Goal: Entertainment & Leisure: Browse casually

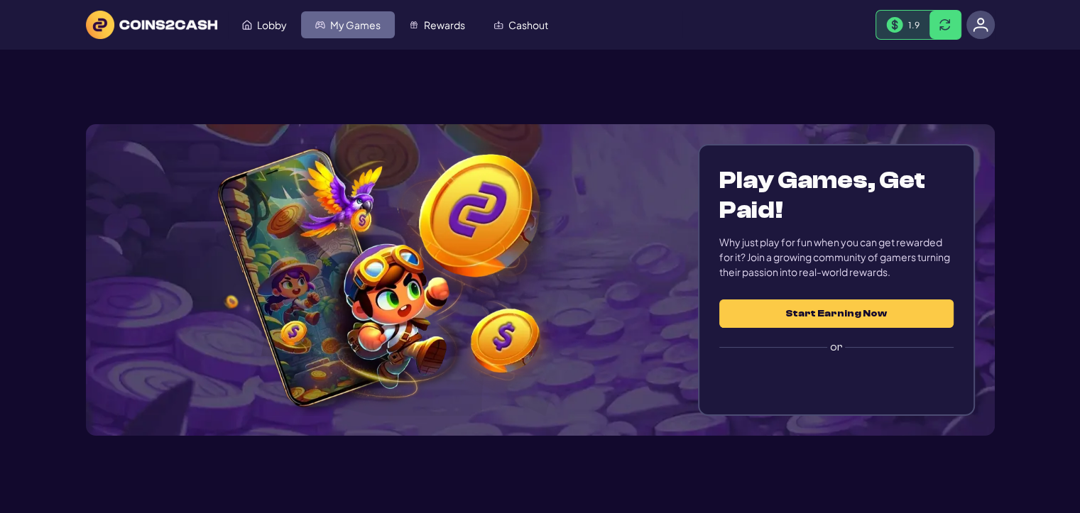
click at [355, 23] on span "My Games" at bounding box center [355, 25] width 50 height 10
click at [462, 12] on link "Rewards" at bounding box center [437, 24] width 84 height 27
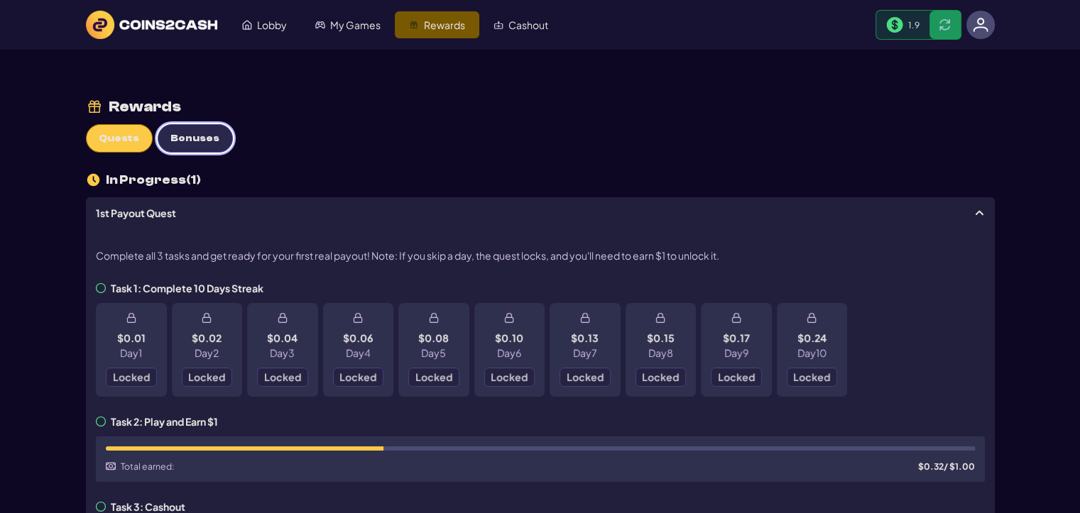
click at [210, 144] on button "Bonuses" at bounding box center [195, 138] width 75 height 28
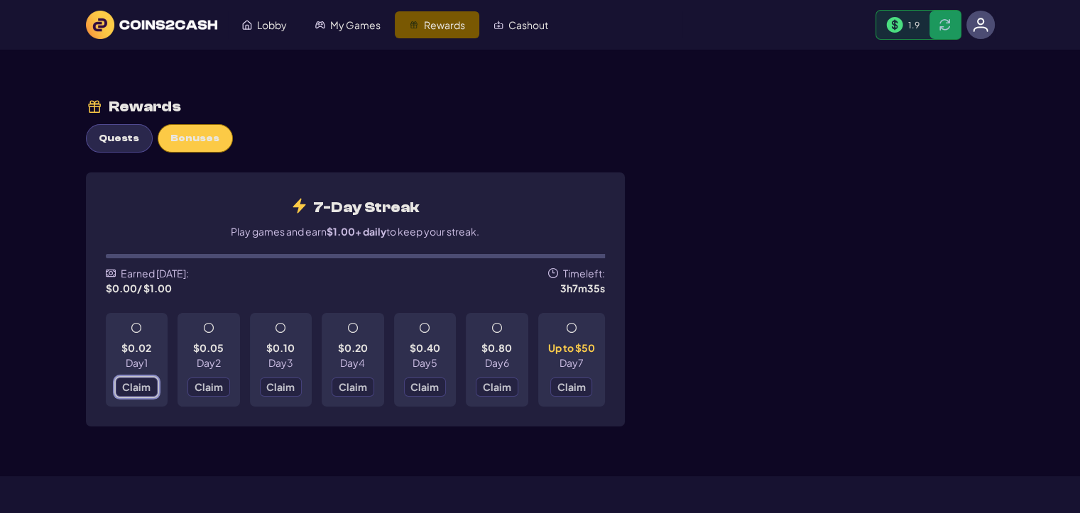
click at [138, 386] on span "Claim" at bounding box center [136, 387] width 28 height 10
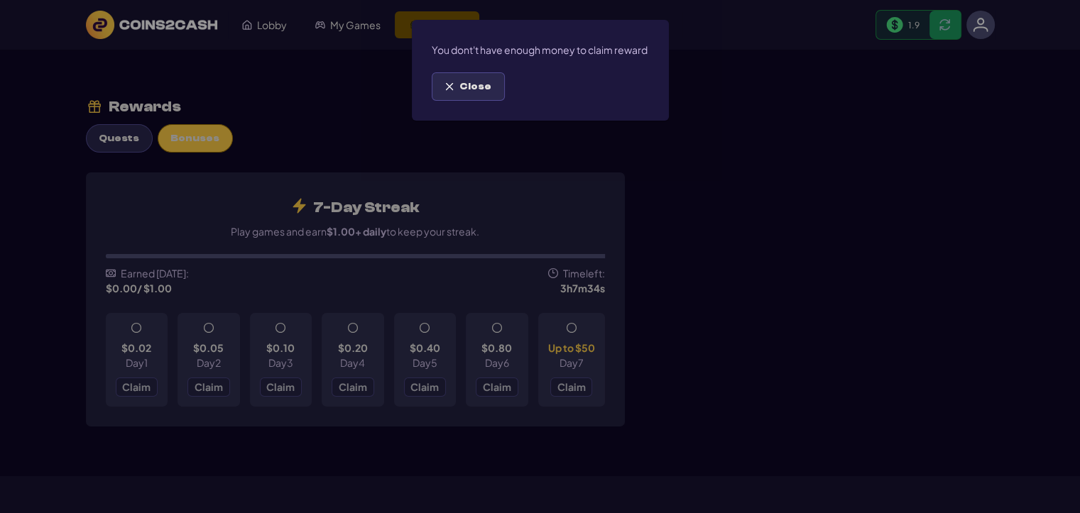
click at [474, 93] on span "Close" at bounding box center [475, 87] width 32 height 12
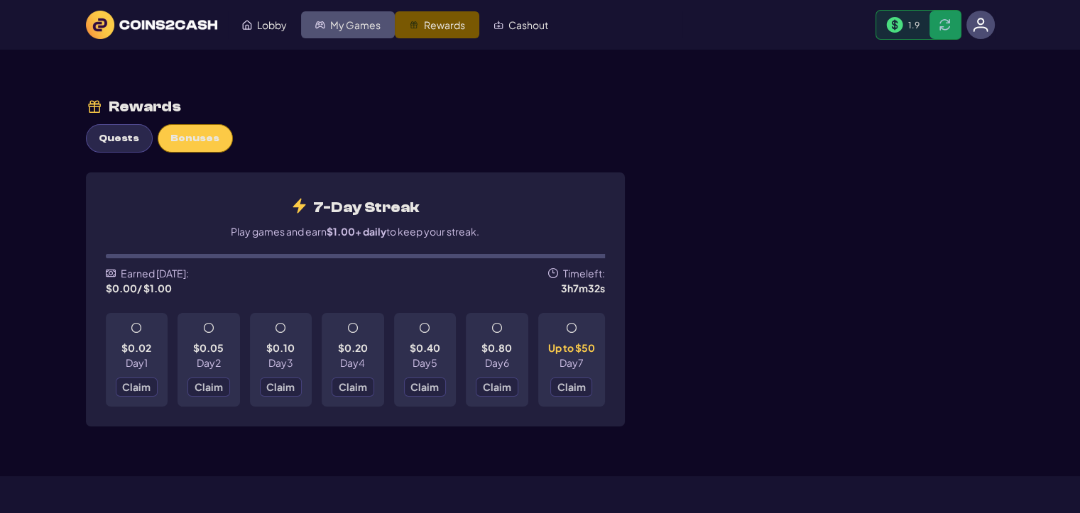
click at [327, 17] on link "My Games" at bounding box center [348, 24] width 94 height 27
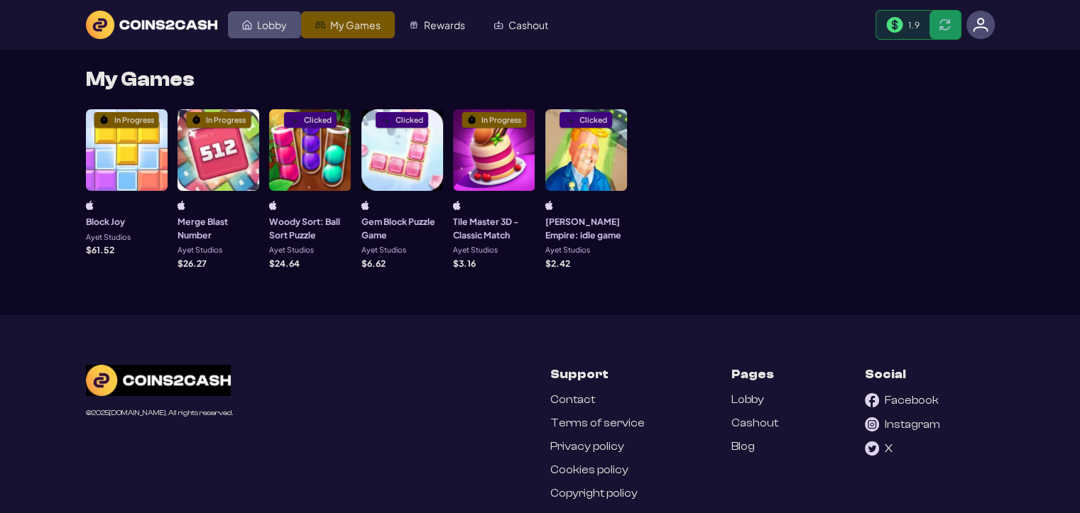
click at [261, 28] on span "Lobby" at bounding box center [272, 25] width 30 height 10
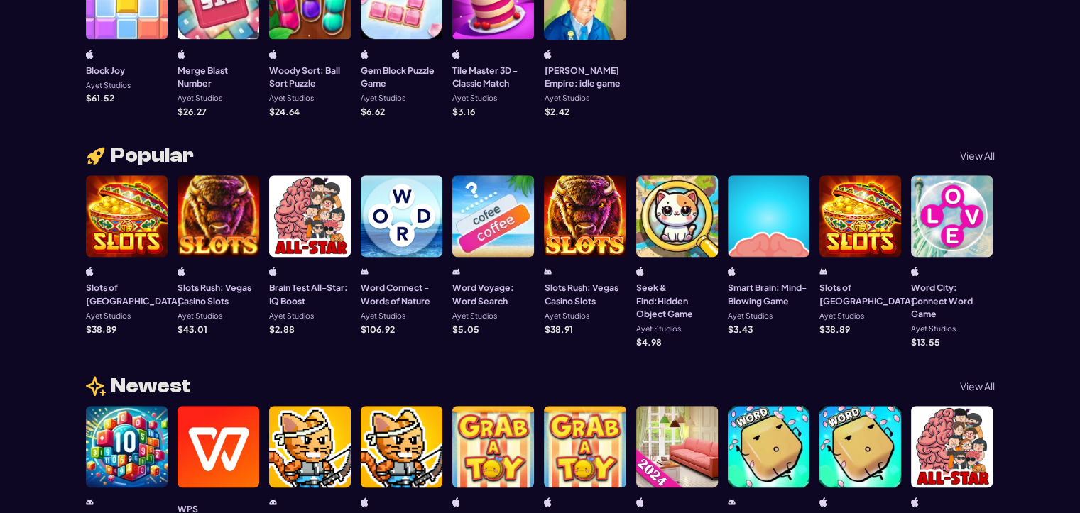
scroll to position [852, 0]
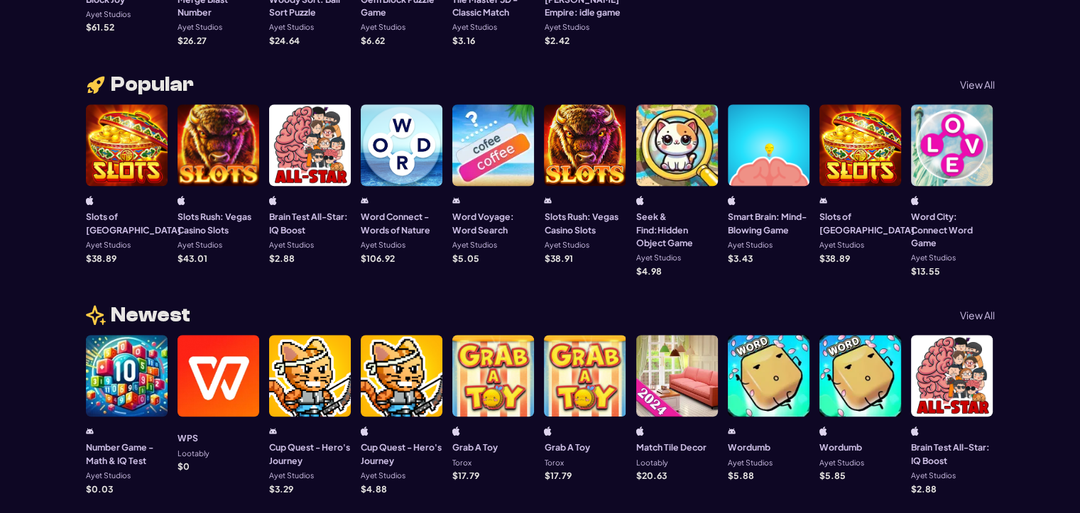
click at [946, 158] on div at bounding box center [952, 145] width 82 height 82
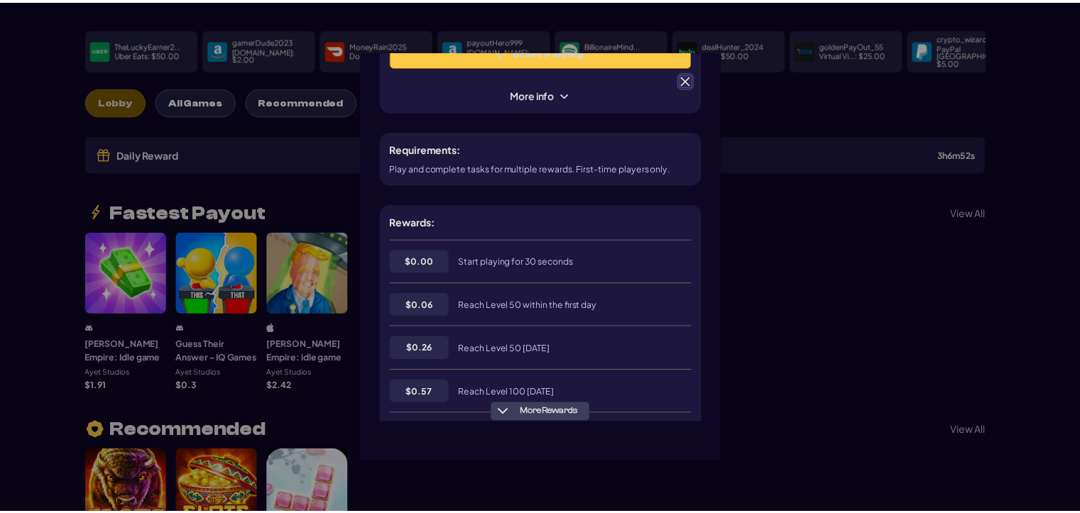
scroll to position [142, 0]
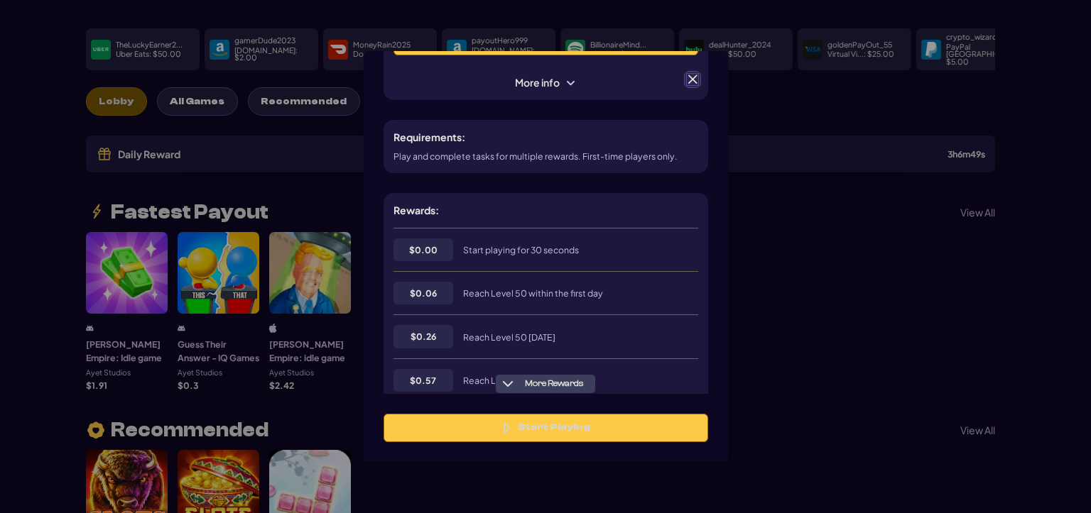
click at [696, 79] on span at bounding box center [692, 79] width 13 height 13
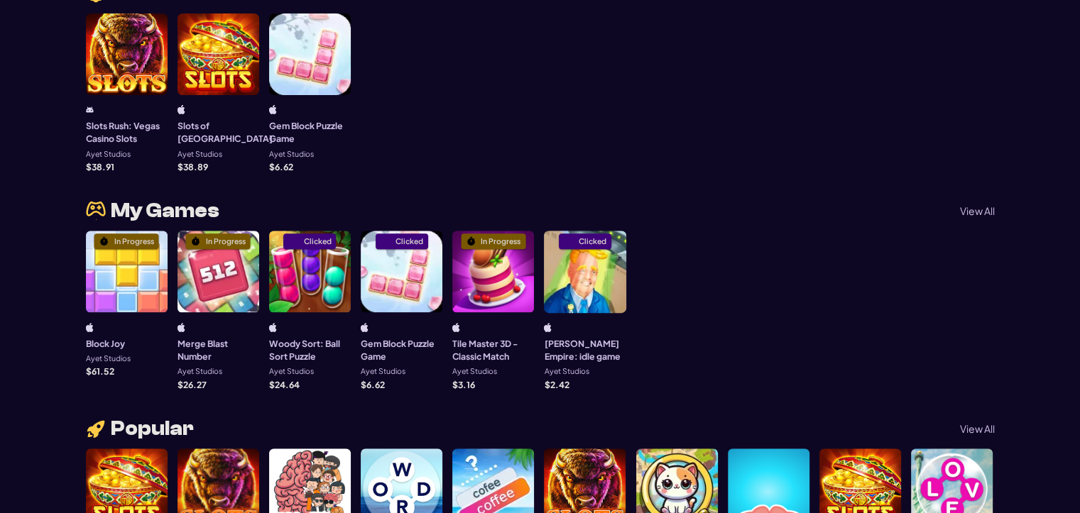
scroll to position [639, 0]
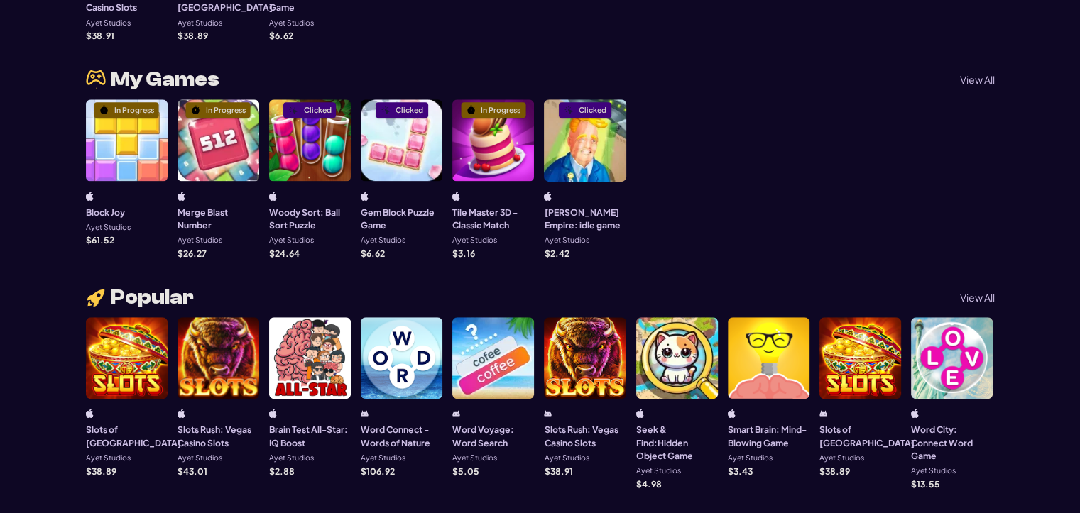
click at [965, 293] on p "View All" at bounding box center [977, 298] width 35 height 10
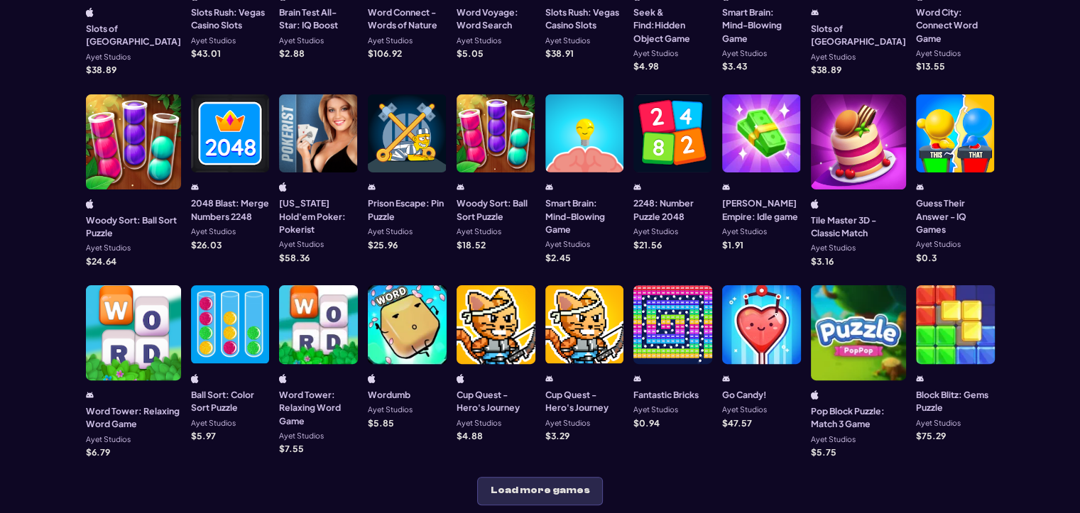
scroll to position [426, 0]
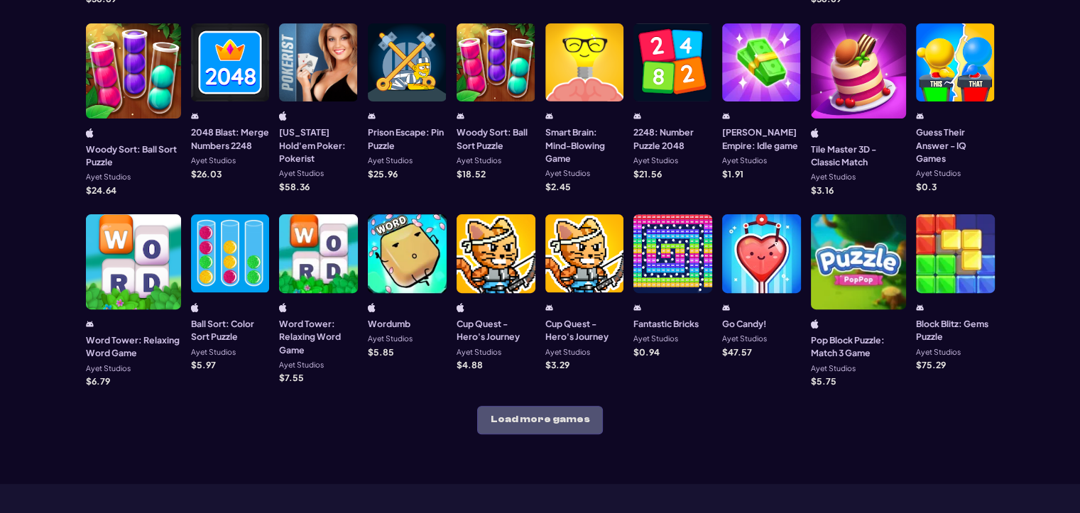
click at [525, 406] on button "Load more games" at bounding box center [540, 420] width 126 height 28
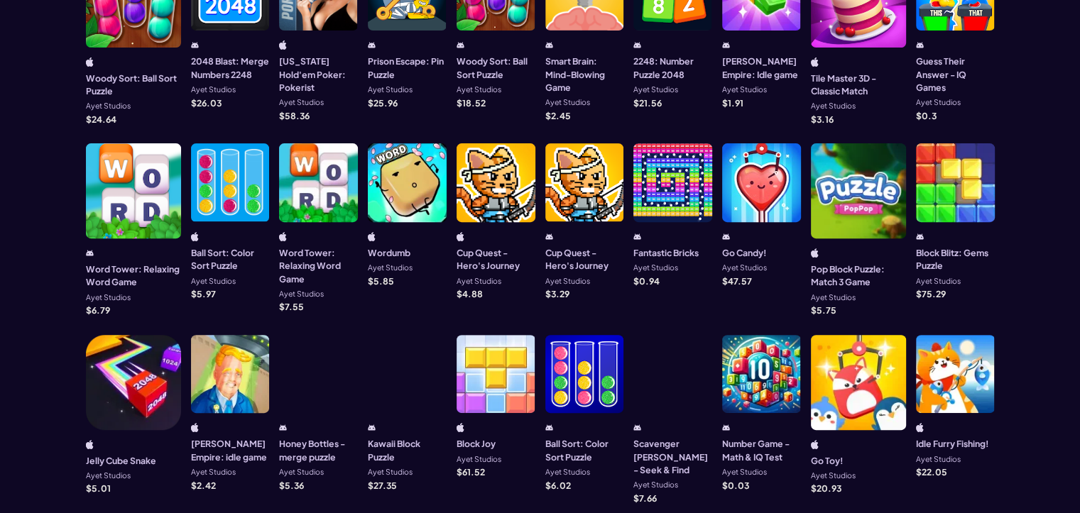
scroll to position [568, 0]
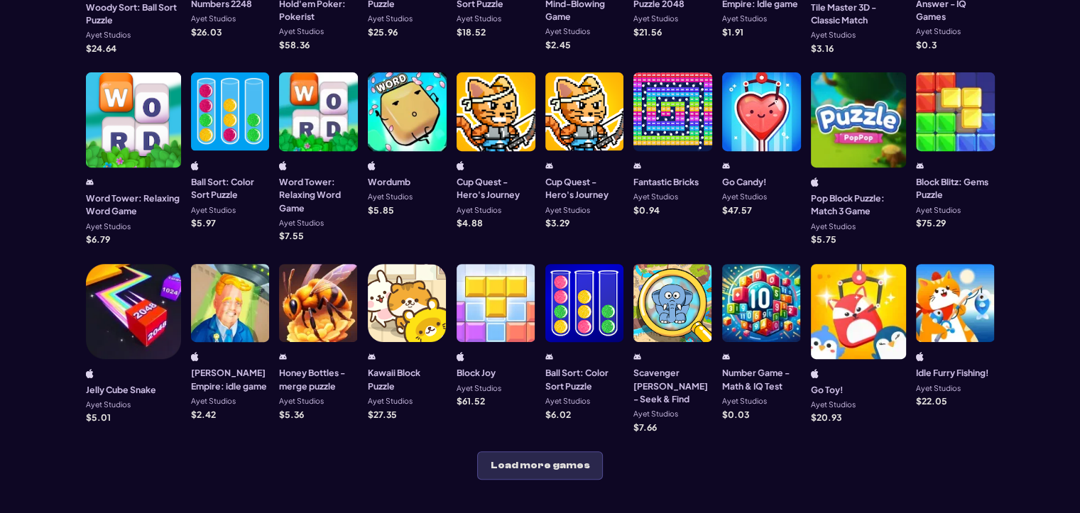
click at [118, 294] on div at bounding box center [133, 311] width 95 height 95
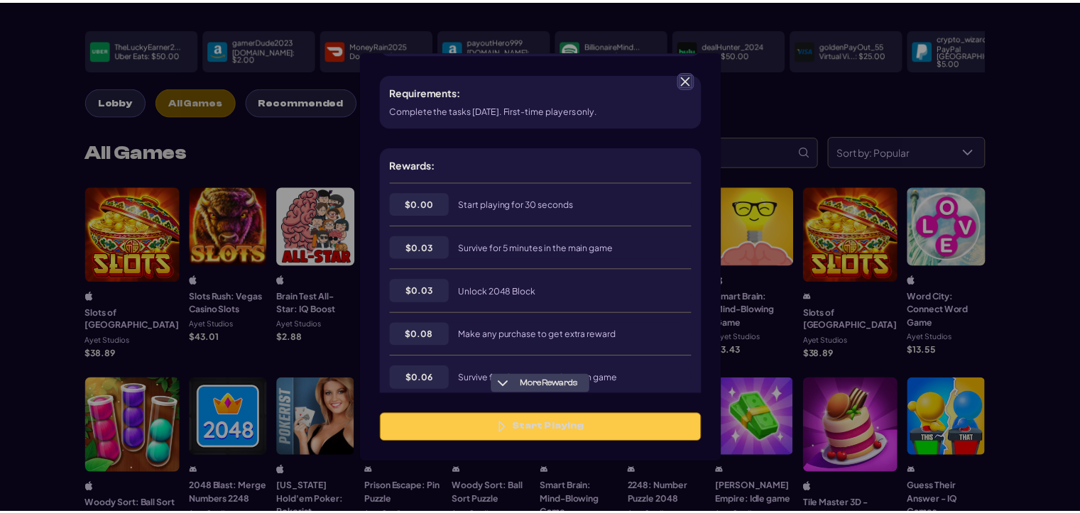
scroll to position [213, 0]
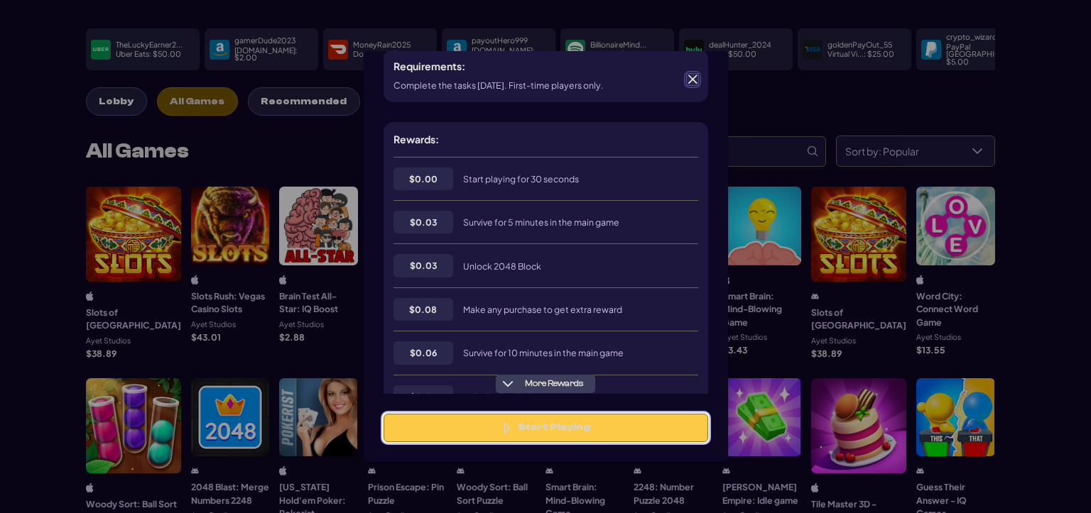
click at [572, 427] on button "Start Playing" at bounding box center [545, 428] width 324 height 28
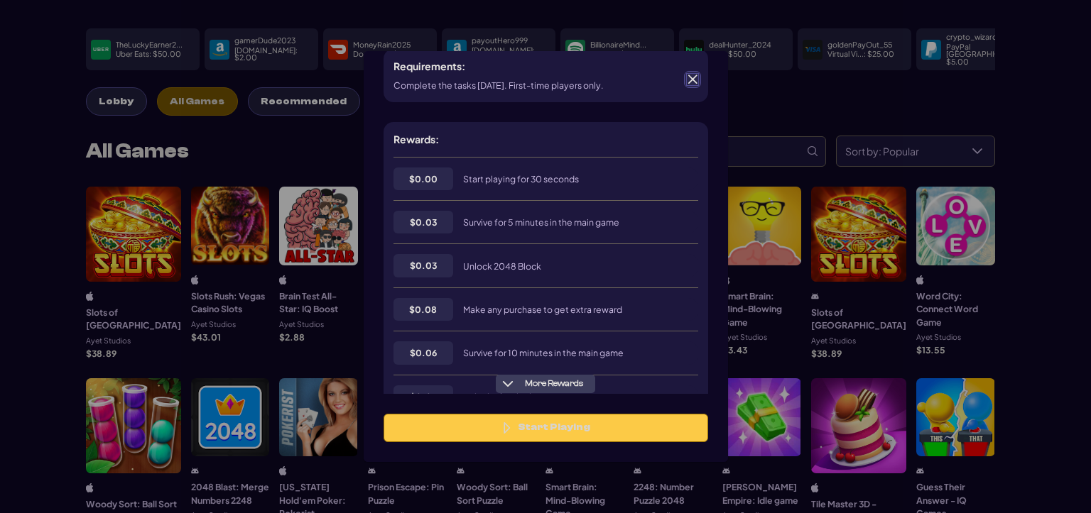
click at [696, 77] on span at bounding box center [692, 79] width 13 height 13
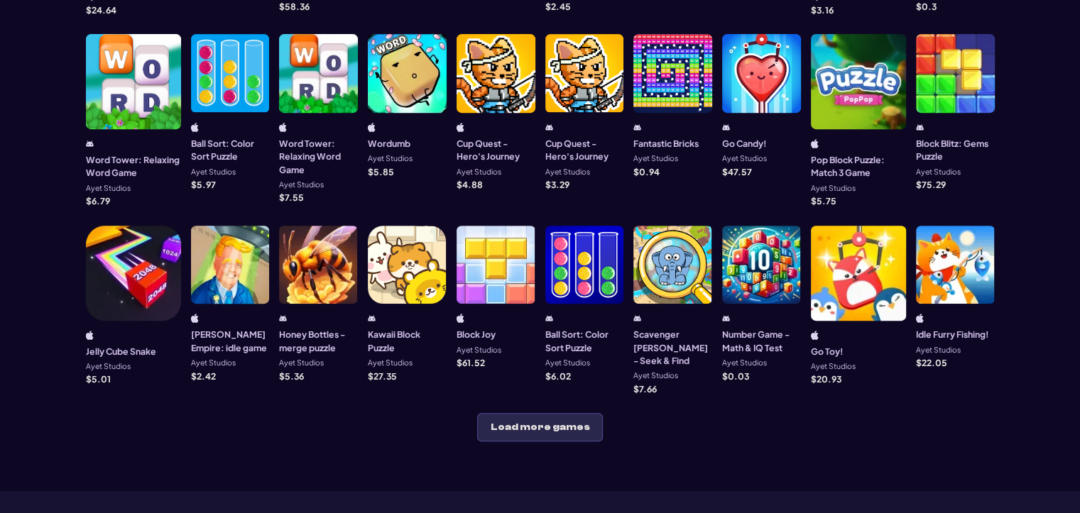
scroll to position [639, 0]
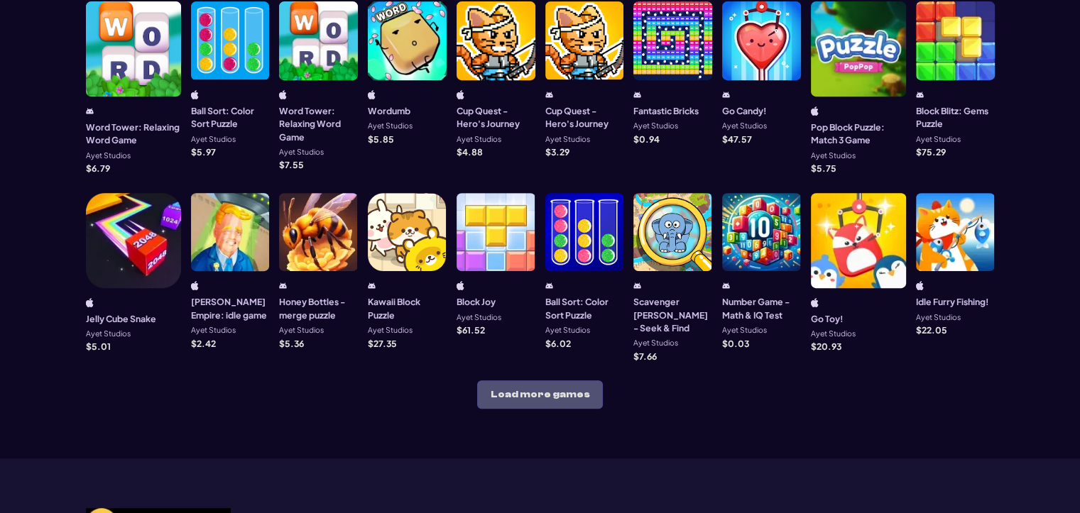
click at [551, 381] on button "Load more games" at bounding box center [540, 395] width 126 height 28
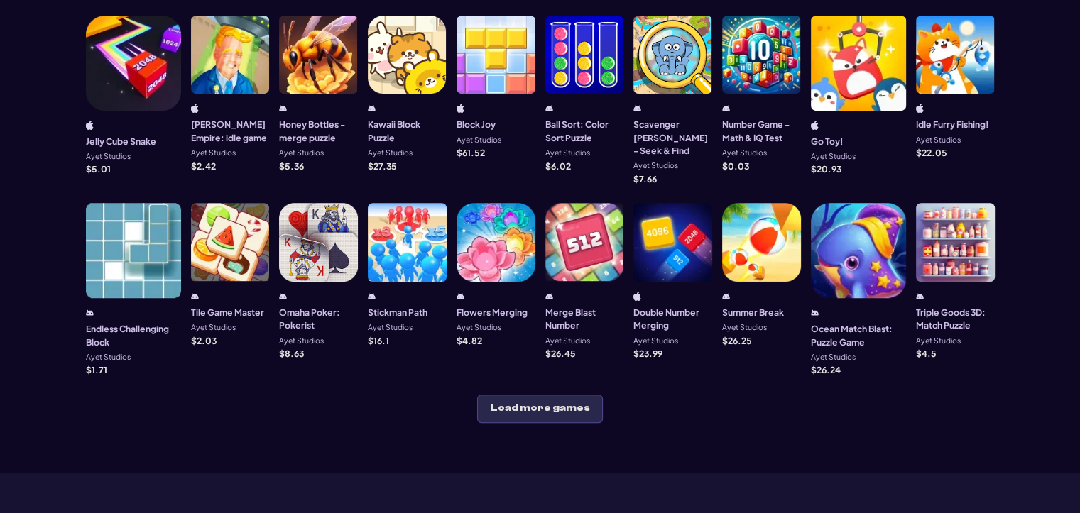
scroll to position [852, 0]
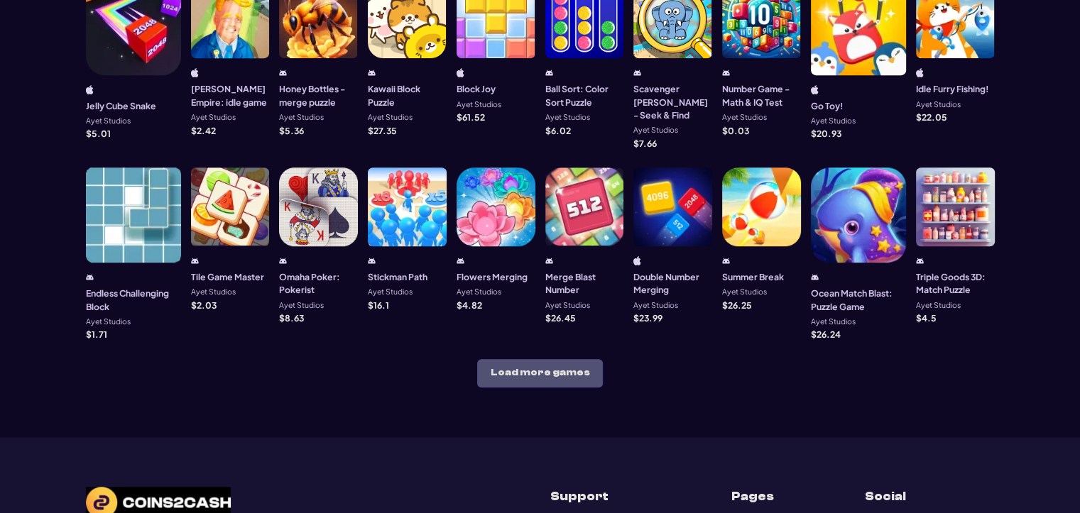
click at [559, 359] on button "Load more games" at bounding box center [540, 373] width 126 height 28
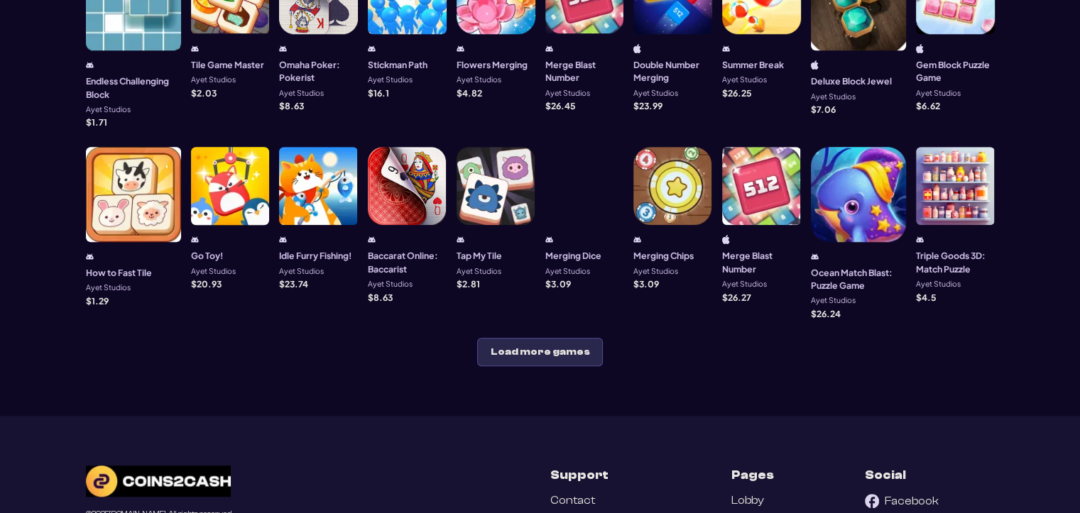
scroll to position [1065, 0]
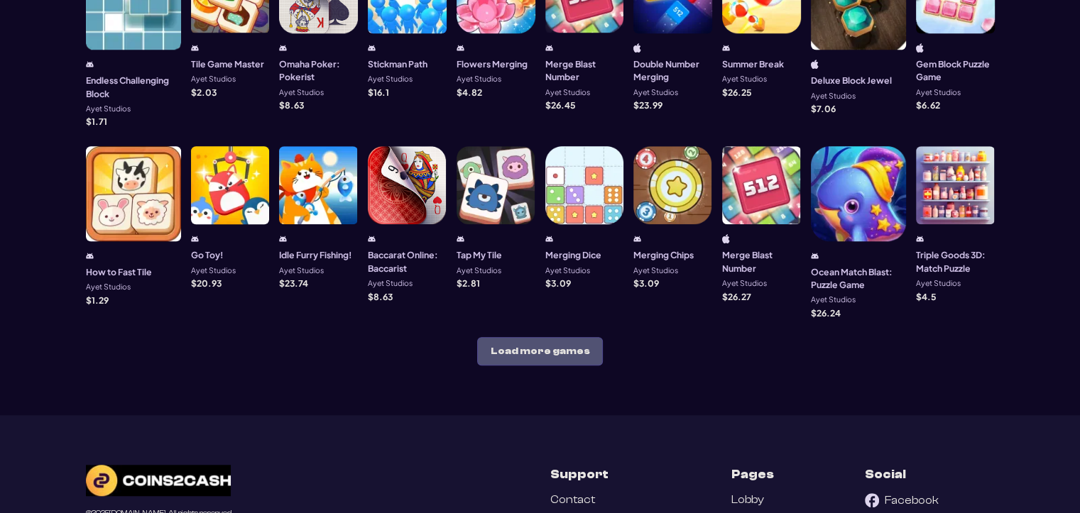
click at [533, 337] on button "Load more games" at bounding box center [540, 351] width 126 height 28
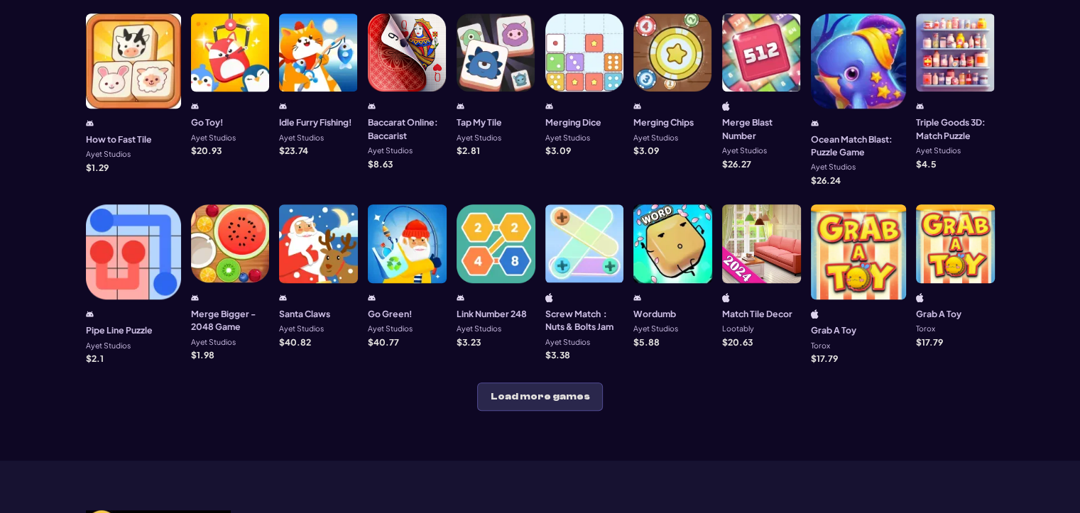
scroll to position [1207, 0]
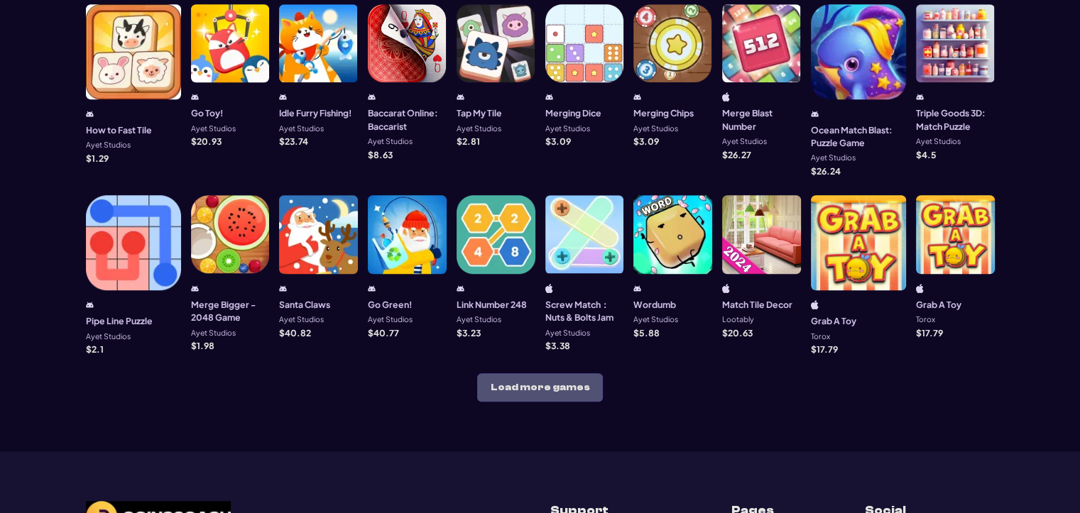
click at [527, 373] on button "Load more games" at bounding box center [540, 387] width 126 height 28
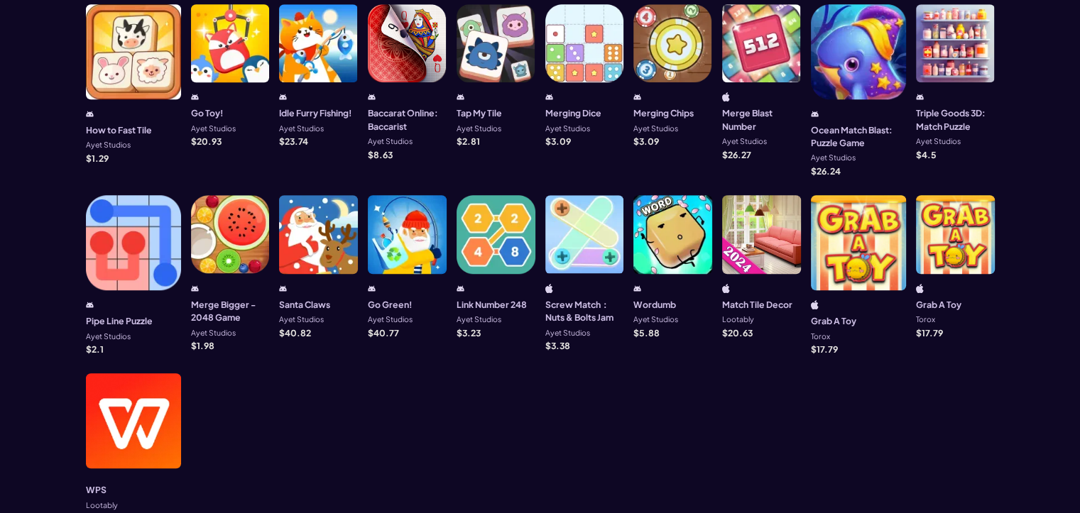
click at [868, 195] on div at bounding box center [858, 242] width 95 height 95
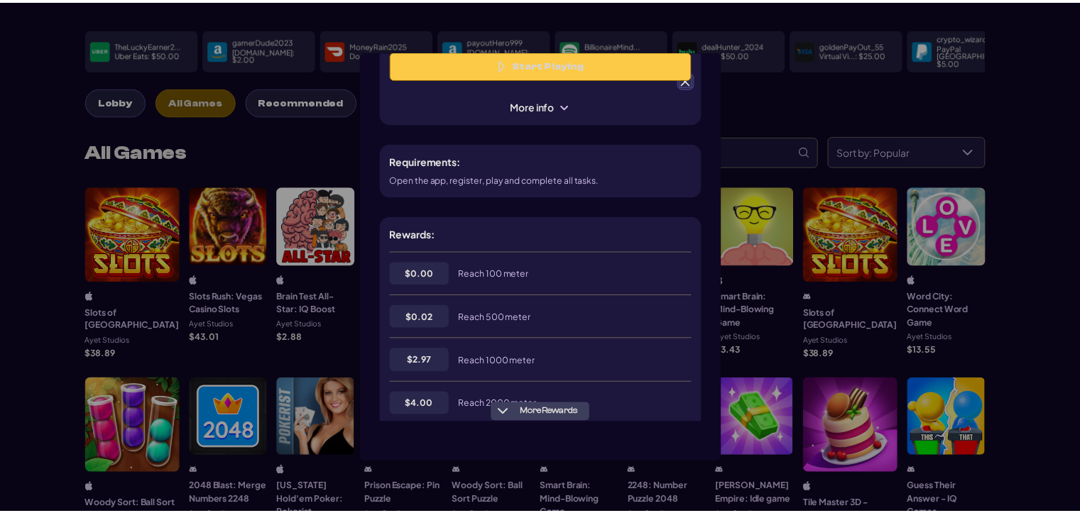
scroll to position [142, 0]
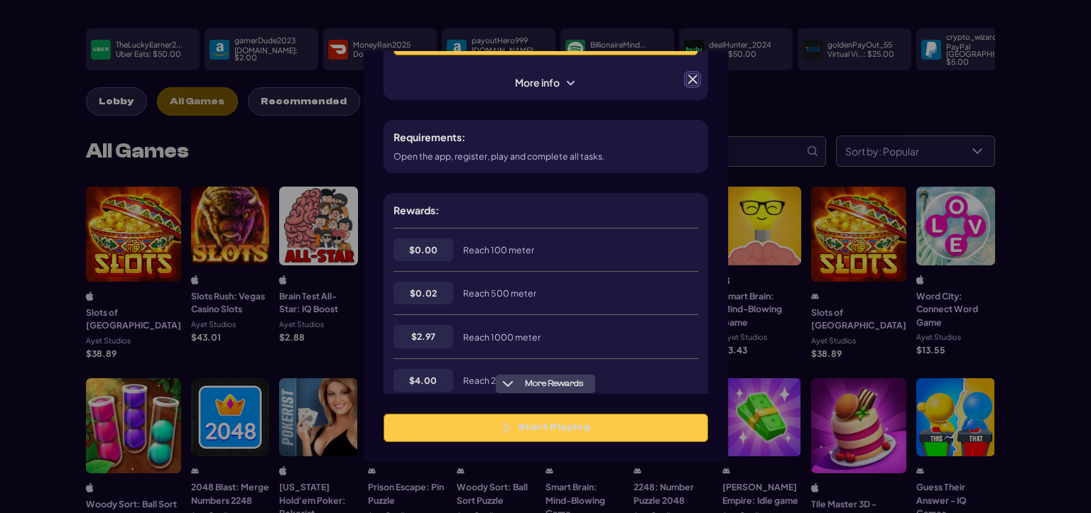
click at [693, 70] on div "Grab A Toy $ 17.79 17790 Start Playing More info" at bounding box center [545, 14] width 324 height 171
click at [691, 86] on span at bounding box center [692, 79] width 13 height 13
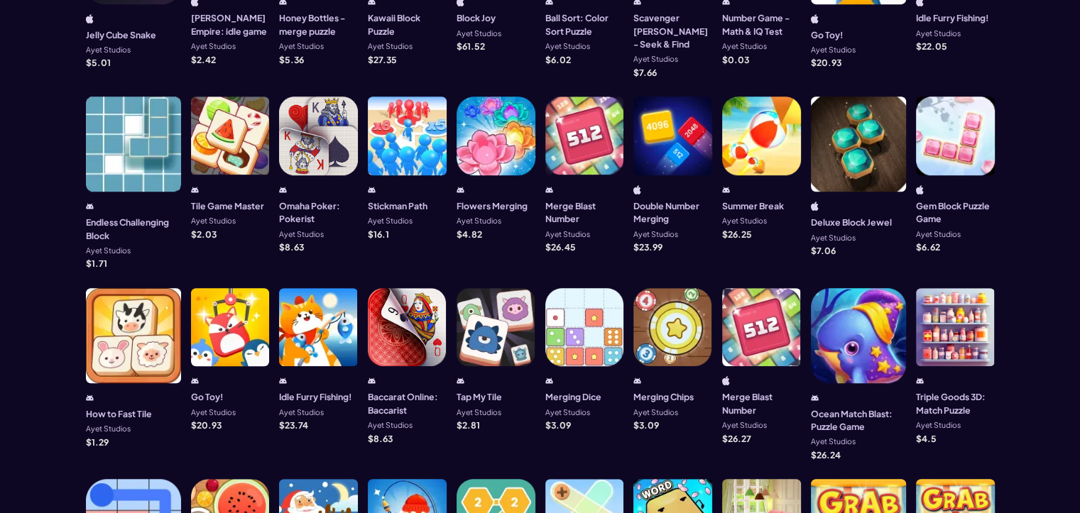
scroll to position [1136, 0]
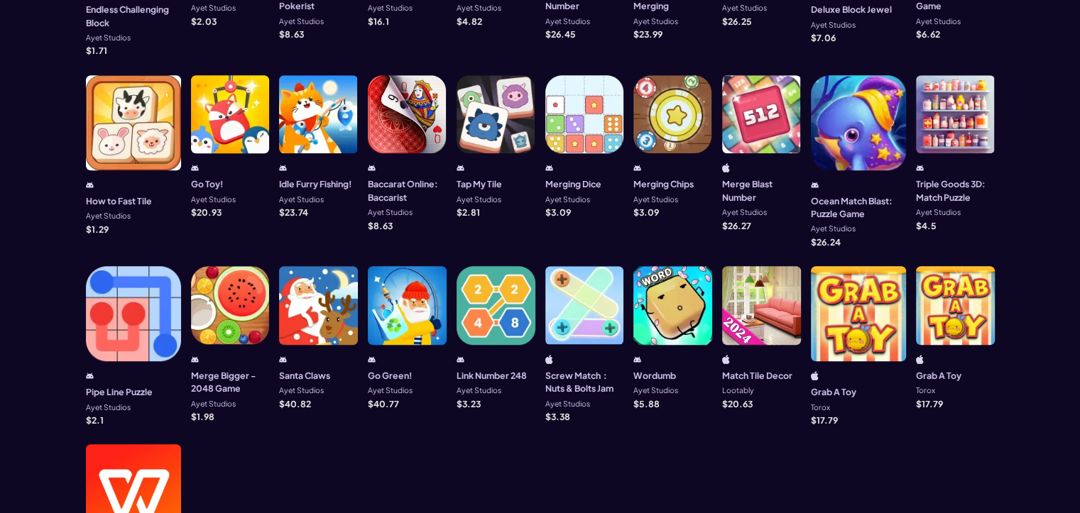
click at [929, 273] on div at bounding box center [955, 305] width 79 height 79
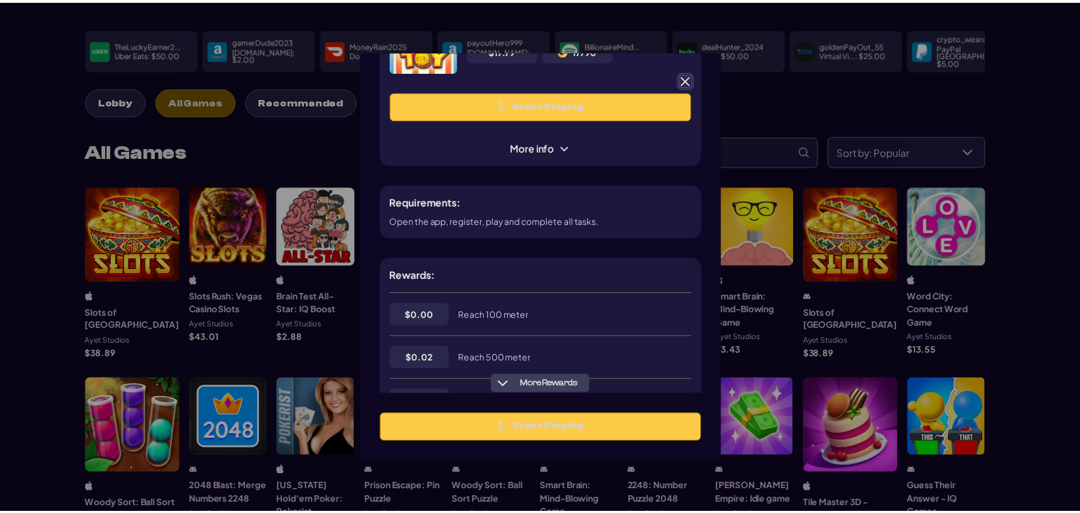
scroll to position [0, 0]
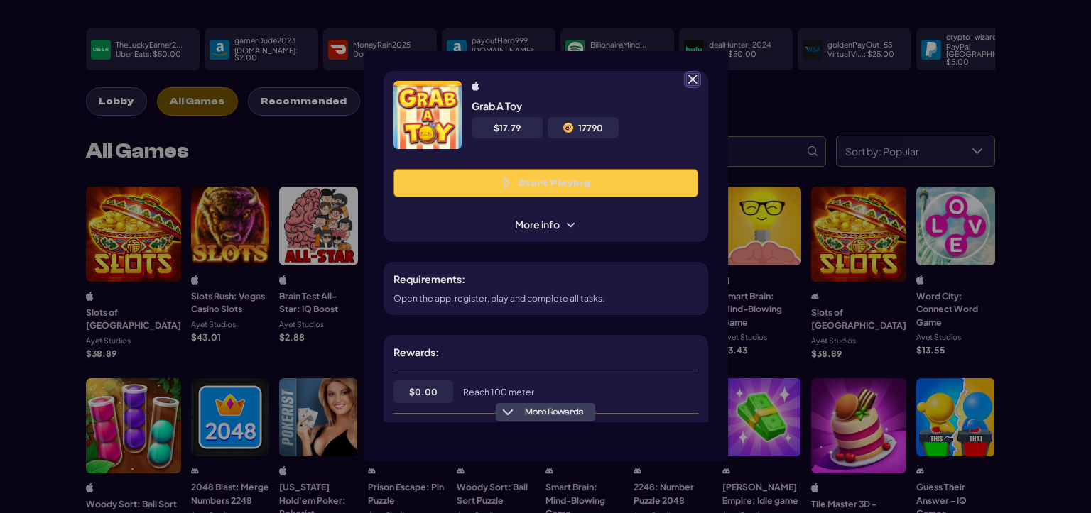
click at [698, 83] on span at bounding box center [692, 79] width 13 height 13
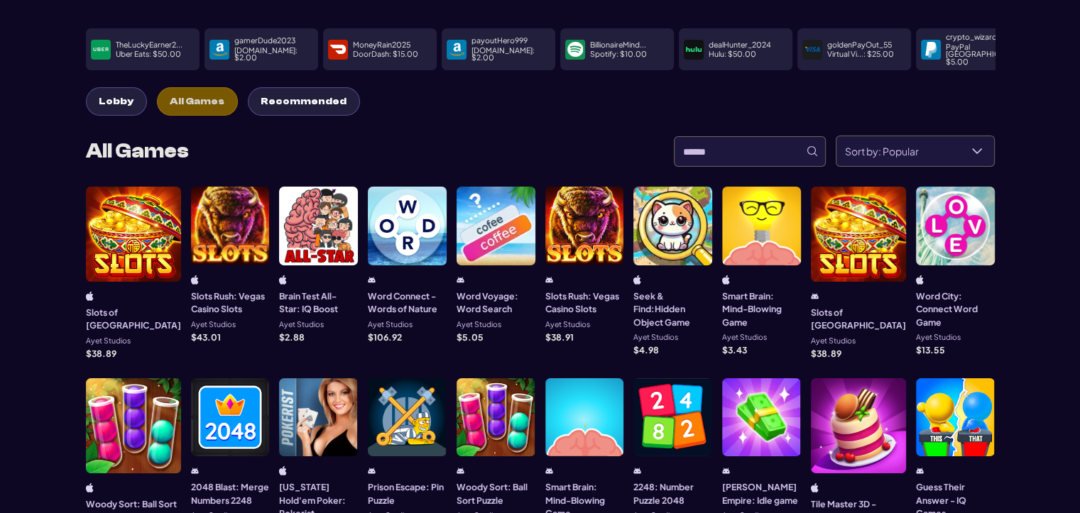
click at [293, 96] on span "Recommended" at bounding box center [304, 102] width 86 height 12
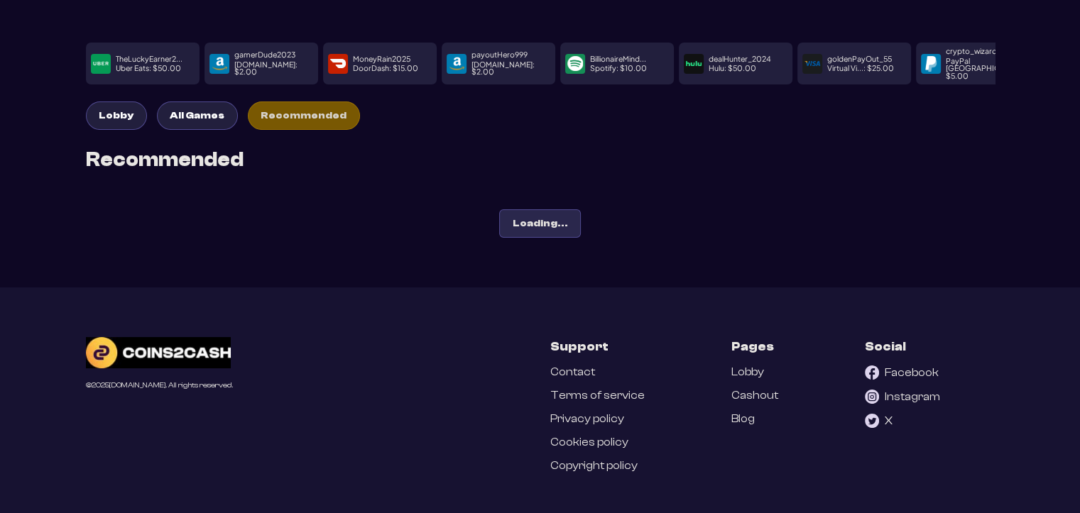
scroll to position [71, 0]
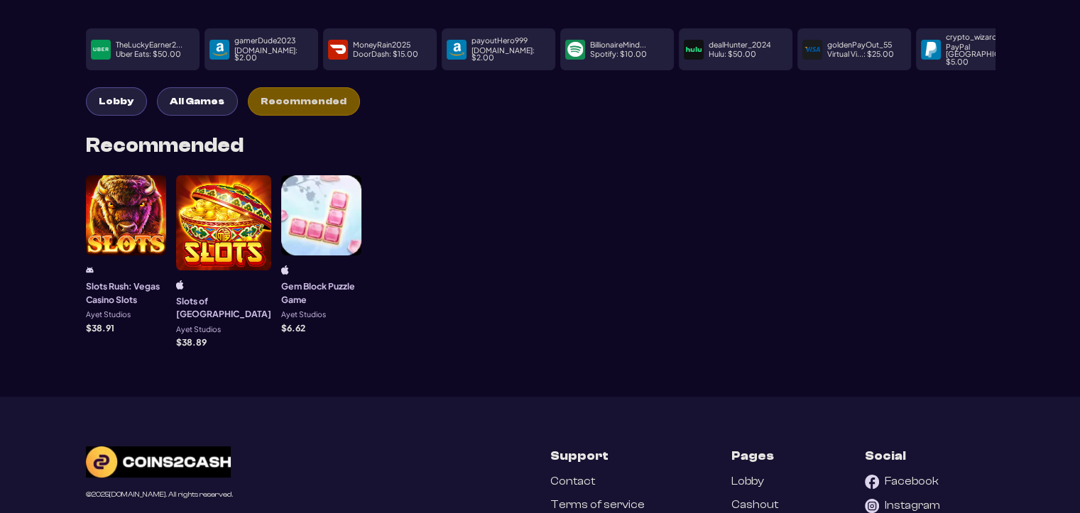
click at [101, 96] on span "Lobby" at bounding box center [116, 102] width 35 height 12
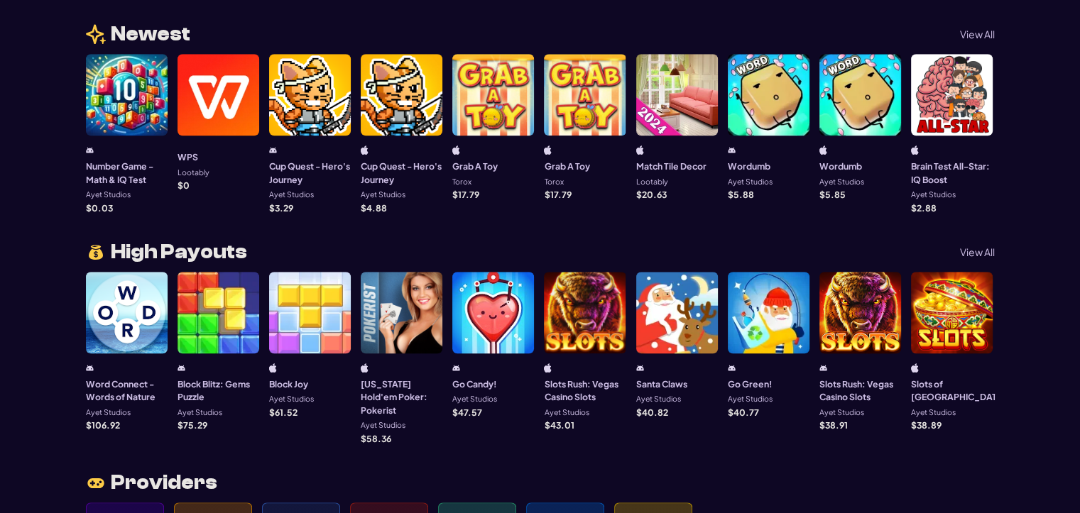
scroll to position [1136, 0]
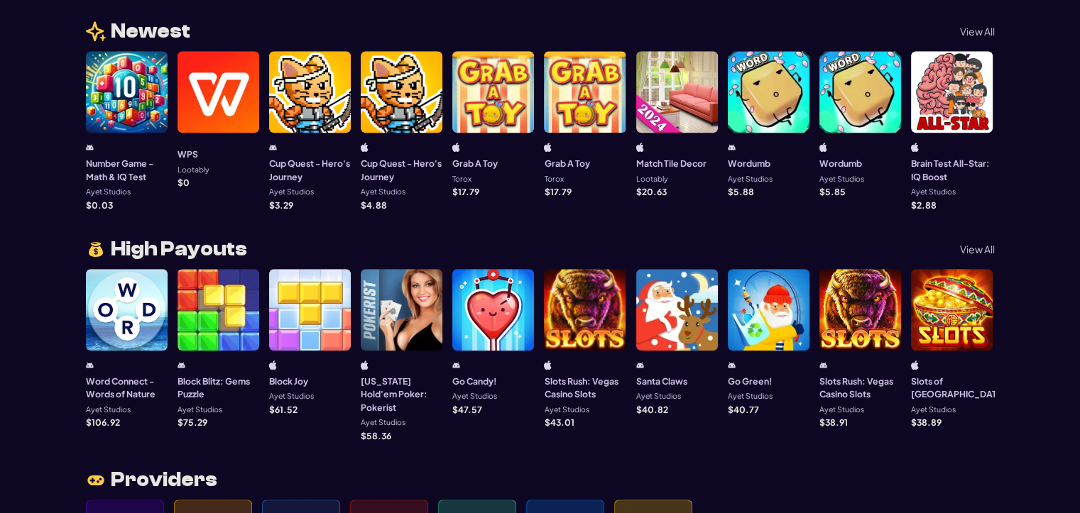
click at [963, 244] on p "View All" at bounding box center [977, 249] width 35 height 10
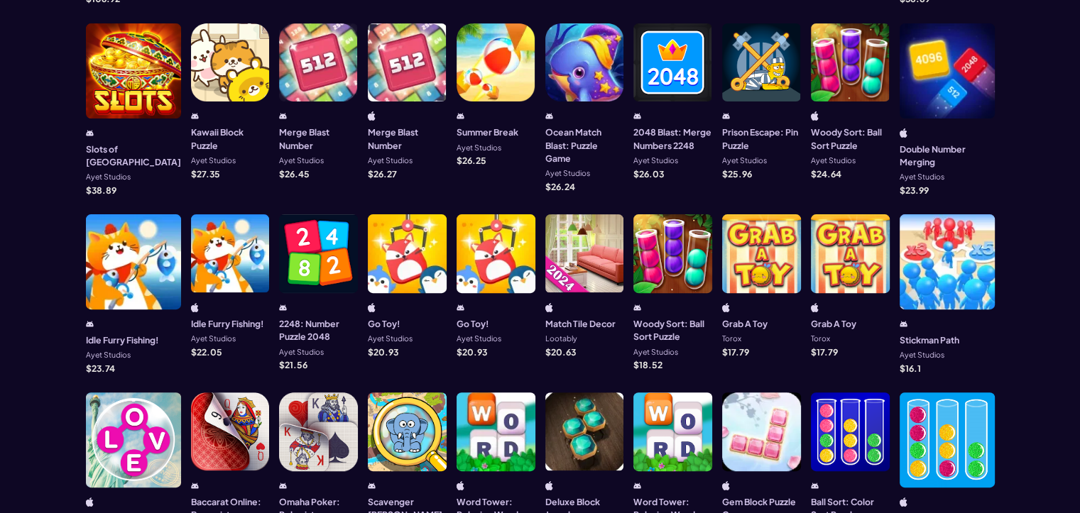
scroll to position [497, 0]
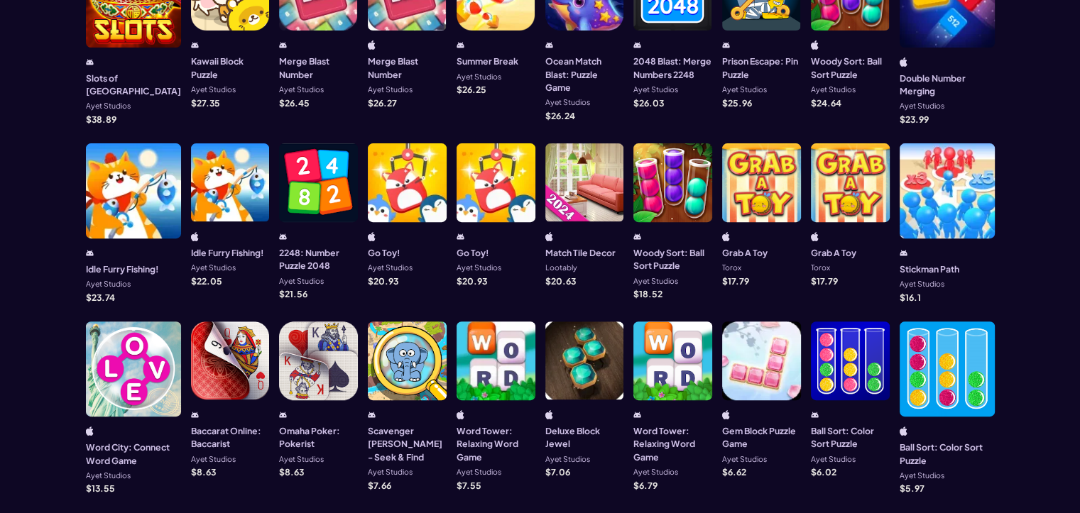
click at [388, 151] on div at bounding box center [407, 182] width 79 height 79
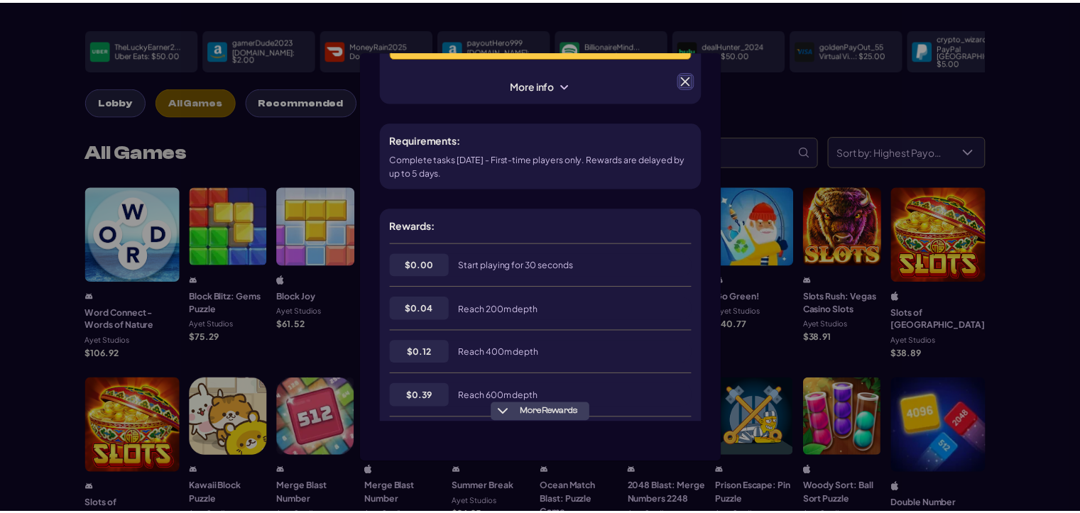
scroll to position [142, 0]
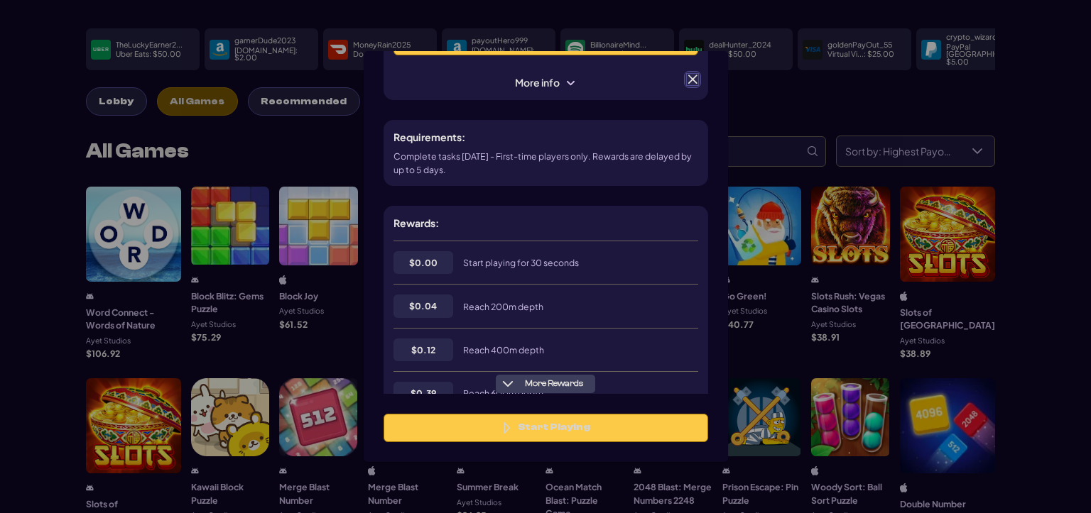
click at [698, 80] on span at bounding box center [692, 79] width 13 height 13
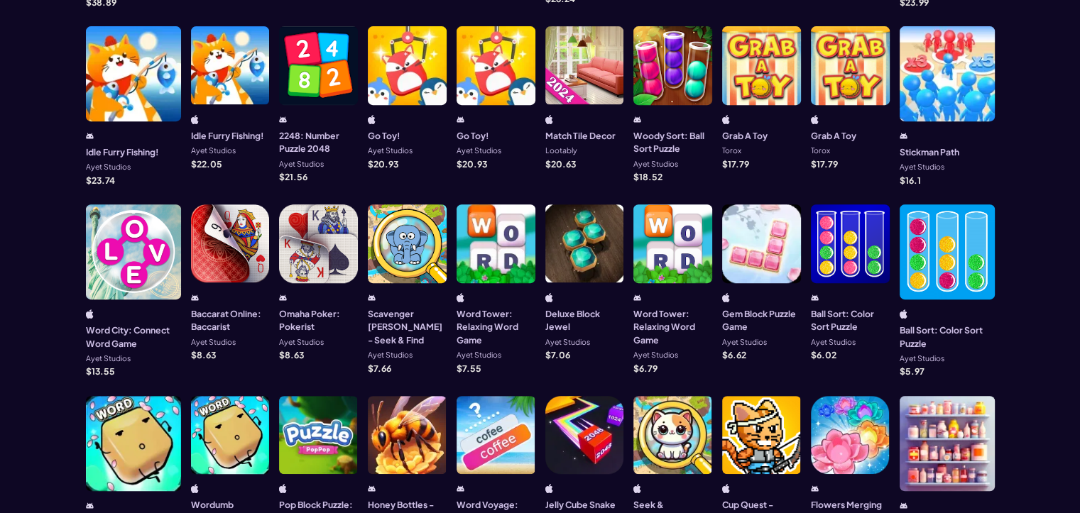
scroll to position [639, 0]
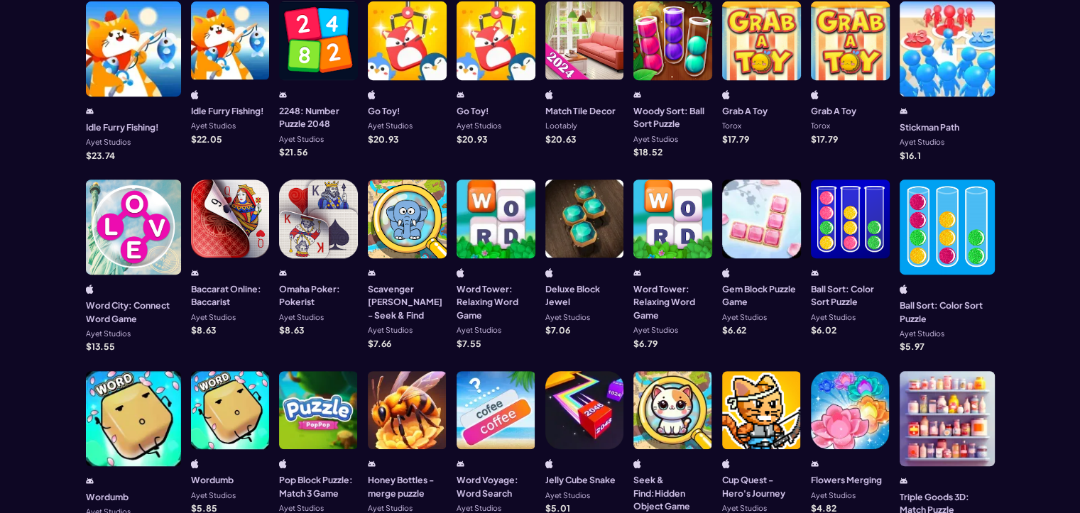
click at [470, 195] on div at bounding box center [496, 219] width 79 height 79
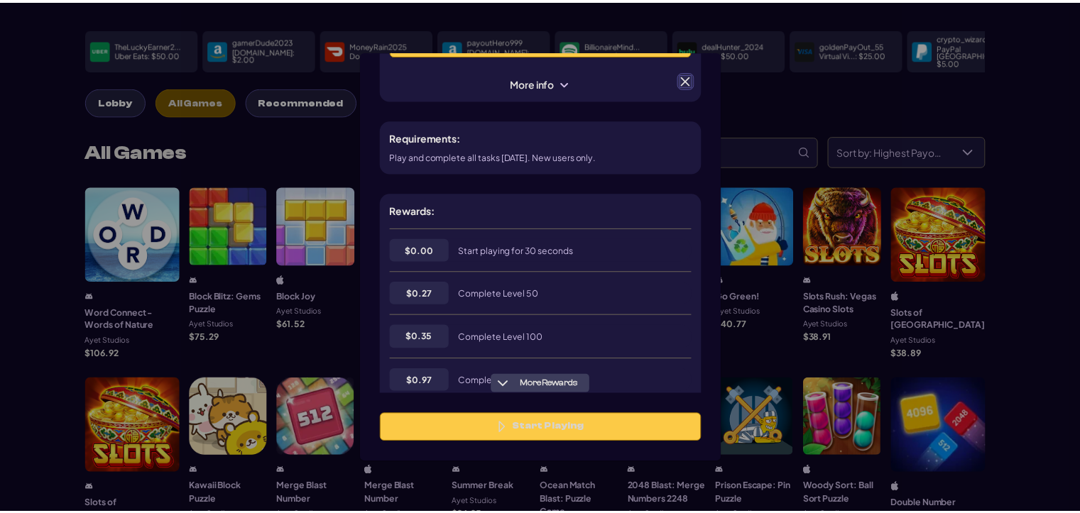
scroll to position [213, 0]
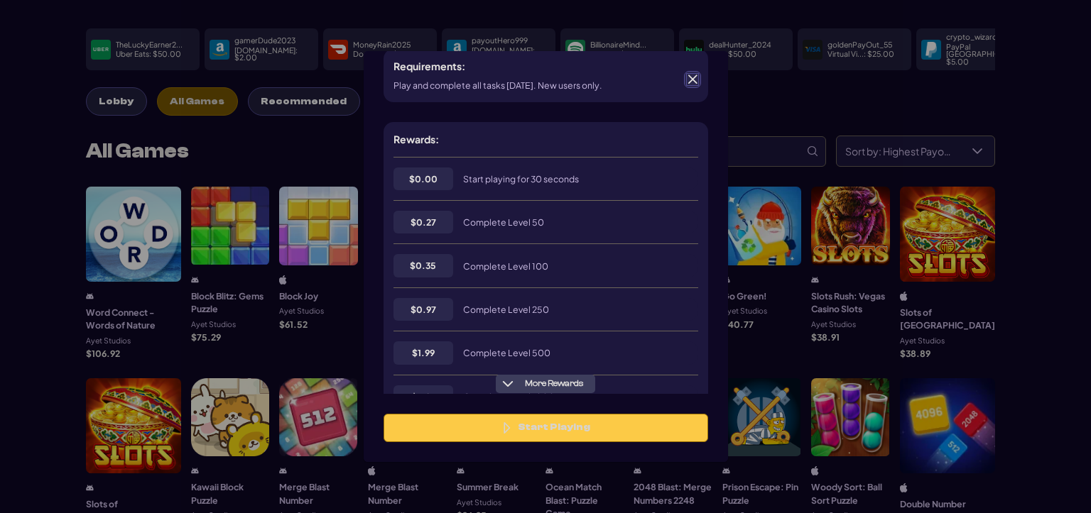
click at [691, 69] on div "Requirements: Play and complete all tasks within 60 days. New users only." at bounding box center [545, 75] width 324 height 53
click at [691, 80] on span at bounding box center [692, 79] width 13 height 13
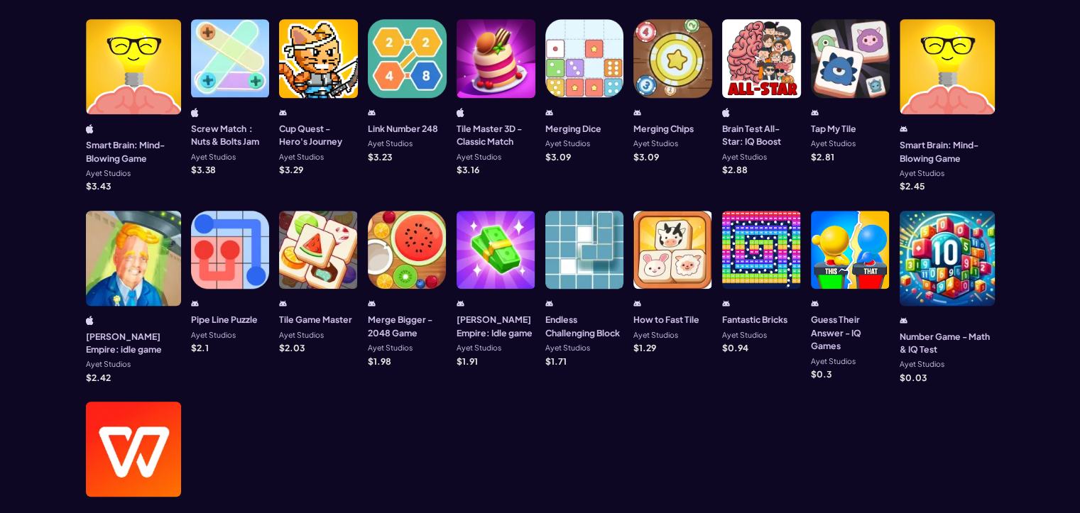
scroll to position [1207, 0]
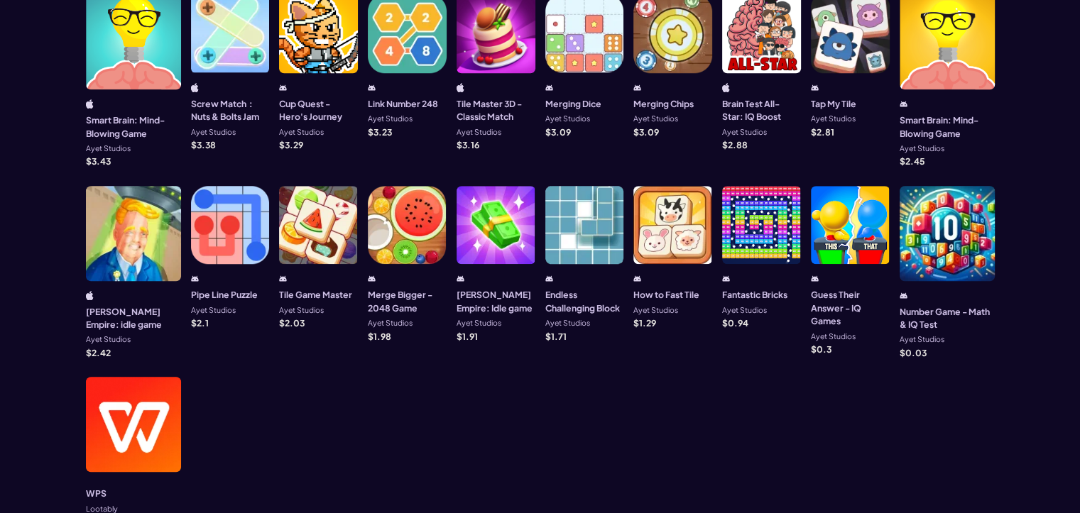
click at [109, 186] on div at bounding box center [133, 233] width 95 height 95
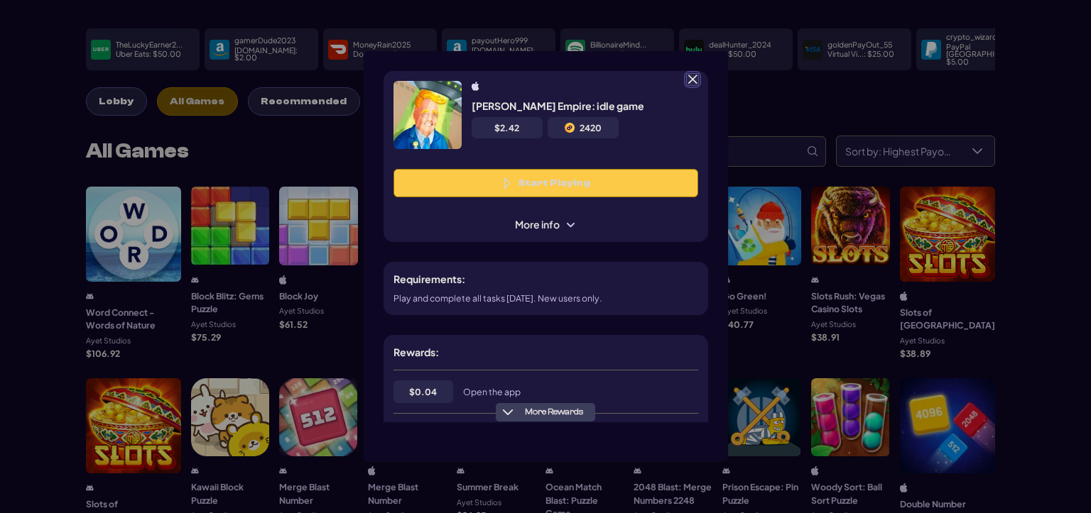
scroll to position [0, 0]
click at [693, 82] on span at bounding box center [692, 79] width 13 height 13
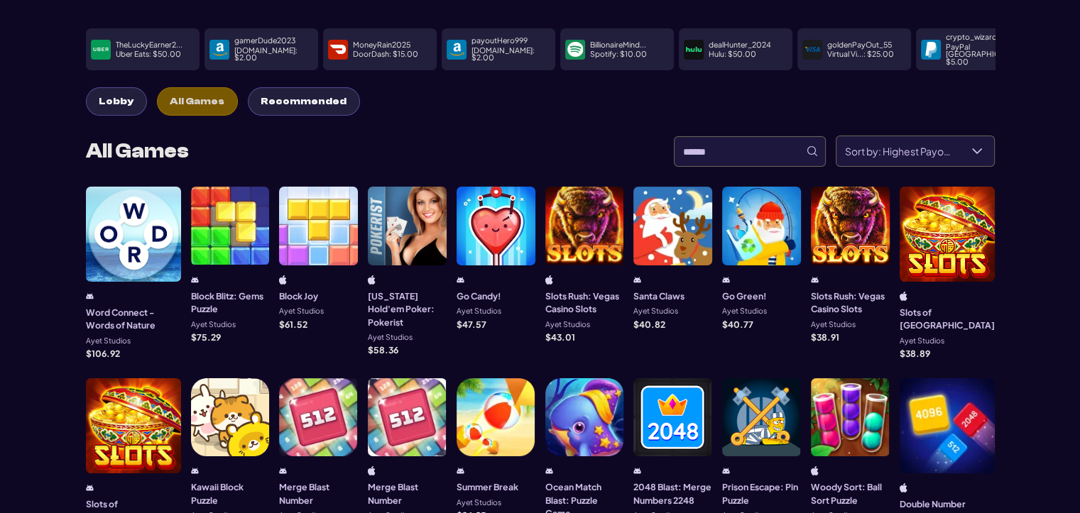
click at [559, 231] on div at bounding box center [584, 226] width 79 height 79
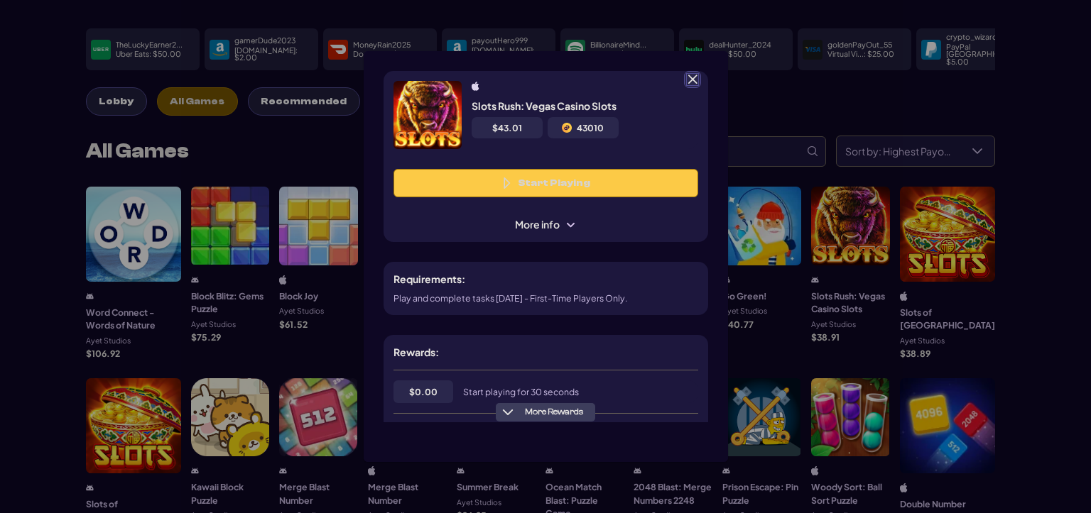
click at [693, 79] on span at bounding box center [692, 79] width 13 height 13
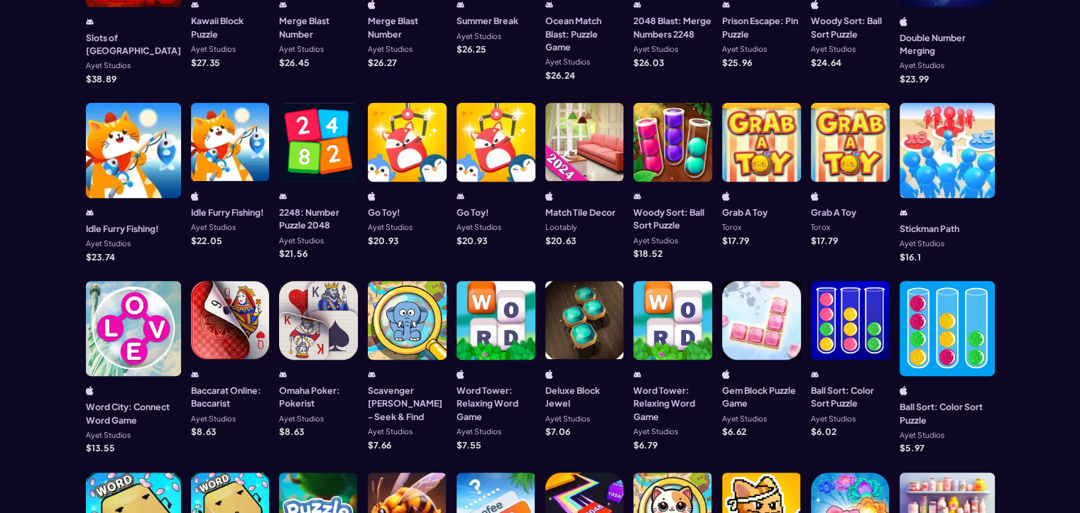
scroll to position [568, 0]
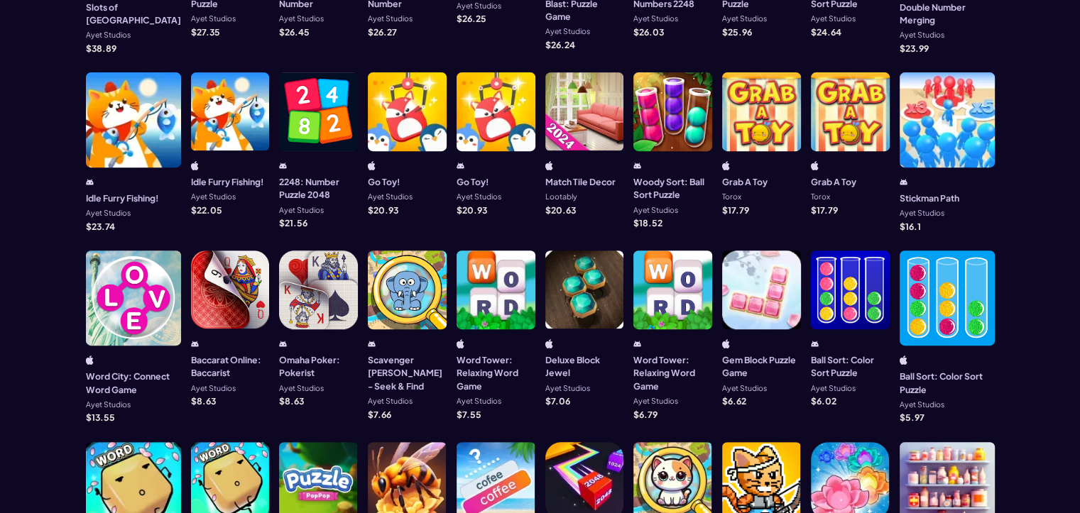
click at [128, 296] on div "Word City: Connect Word Game Ayet Studios $ 13.55" at bounding box center [133, 337] width 95 height 172
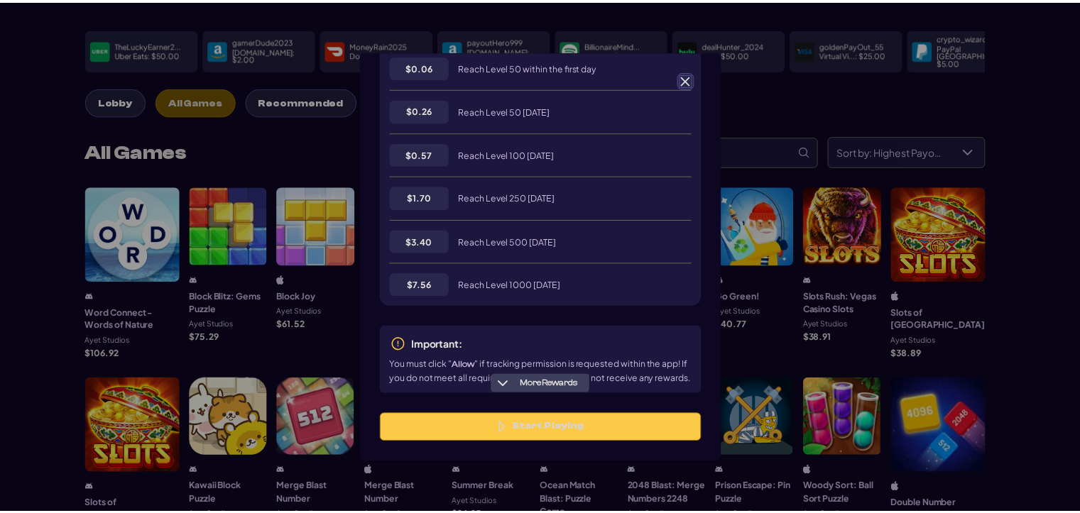
scroll to position [381, 0]
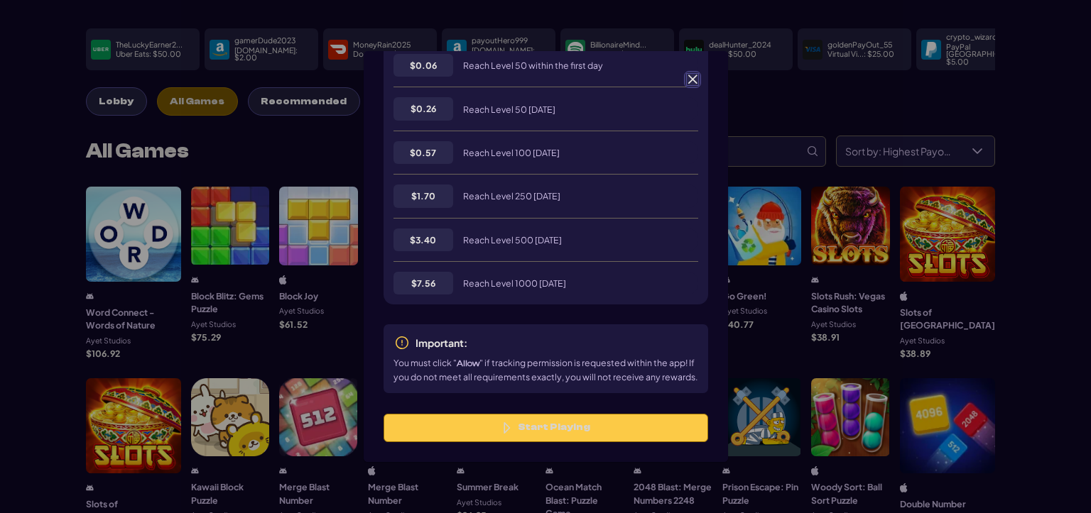
click at [693, 78] on span at bounding box center [692, 79] width 13 height 13
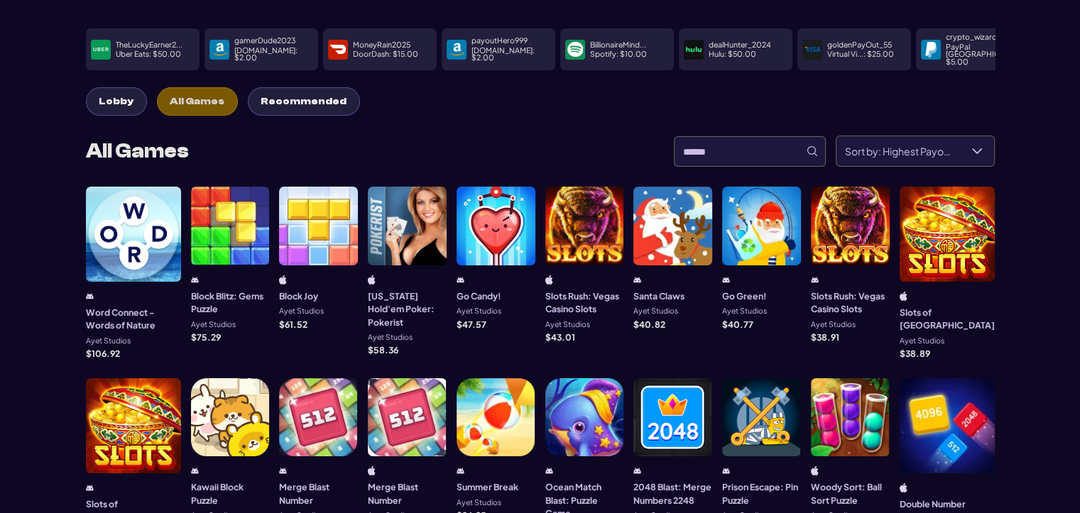
click at [133, 90] on button "Lobby" at bounding box center [116, 101] width 61 height 28
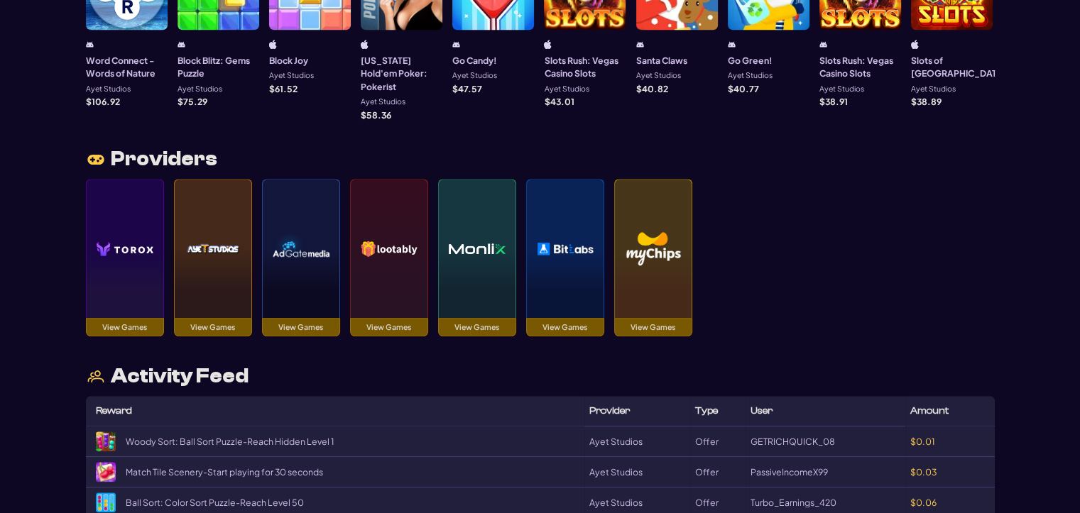
scroll to position [1491, 0]
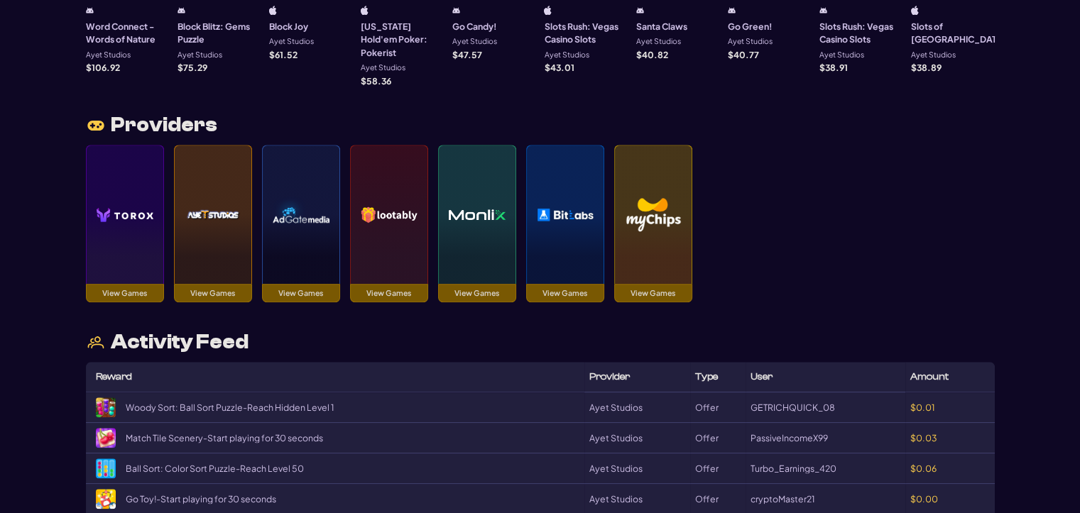
click at [126, 200] on img at bounding box center [125, 214] width 57 height 99
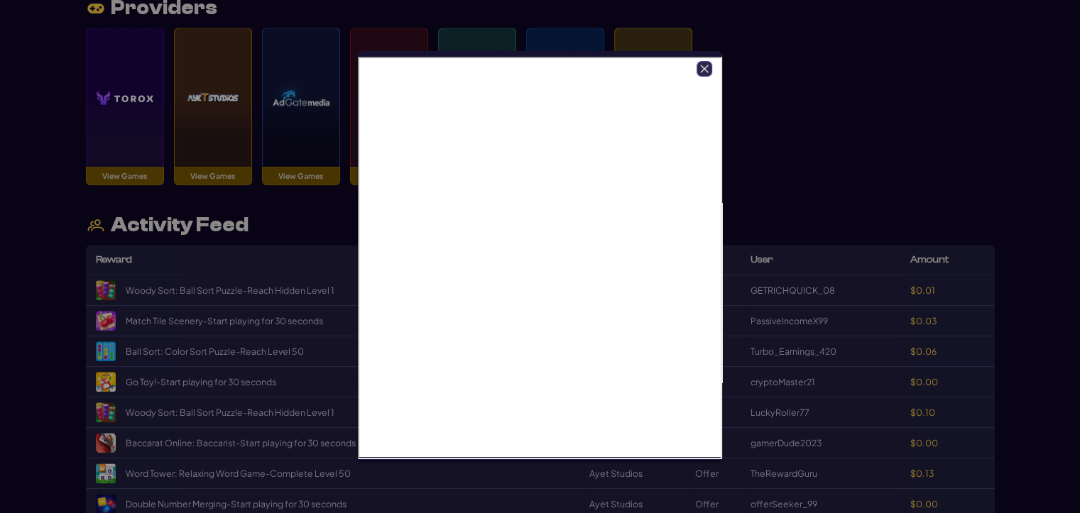
scroll to position [1633, 0]
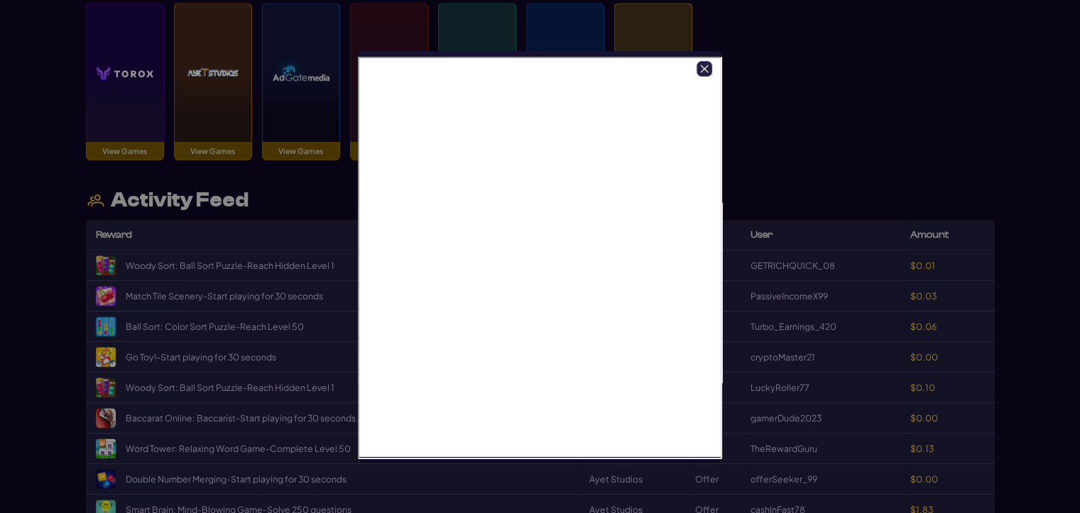
click at [707, 69] on icon "Close" at bounding box center [704, 69] width 10 height 10
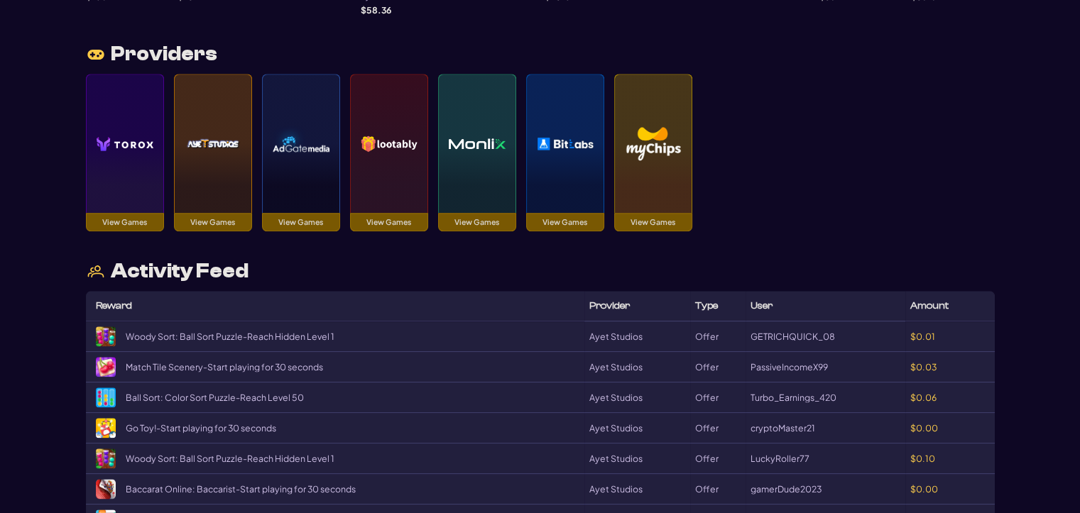
scroll to position [1491, 0]
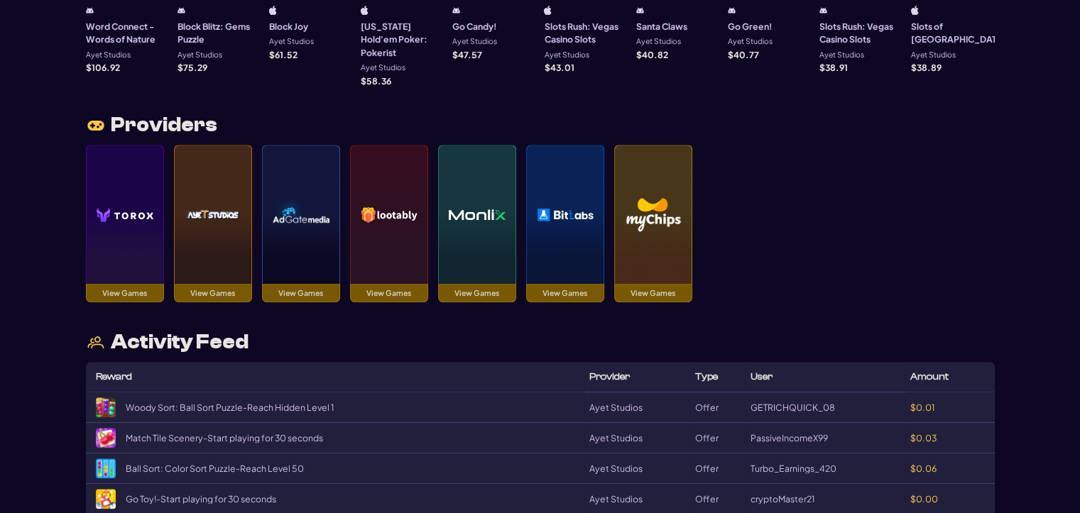
click at [298, 197] on img at bounding box center [301, 214] width 57 height 99
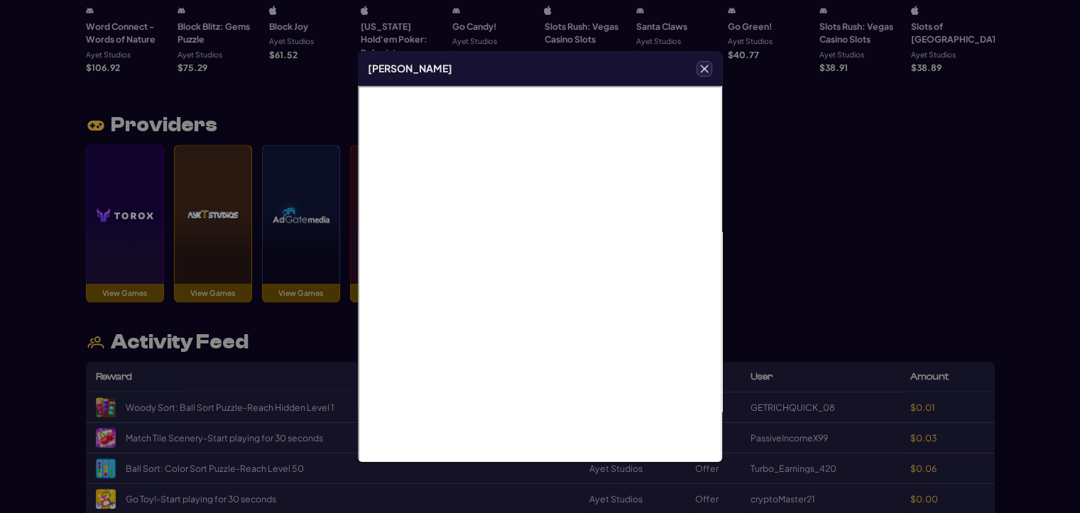
click at [699, 72] on icon "Close" at bounding box center [704, 69] width 10 height 10
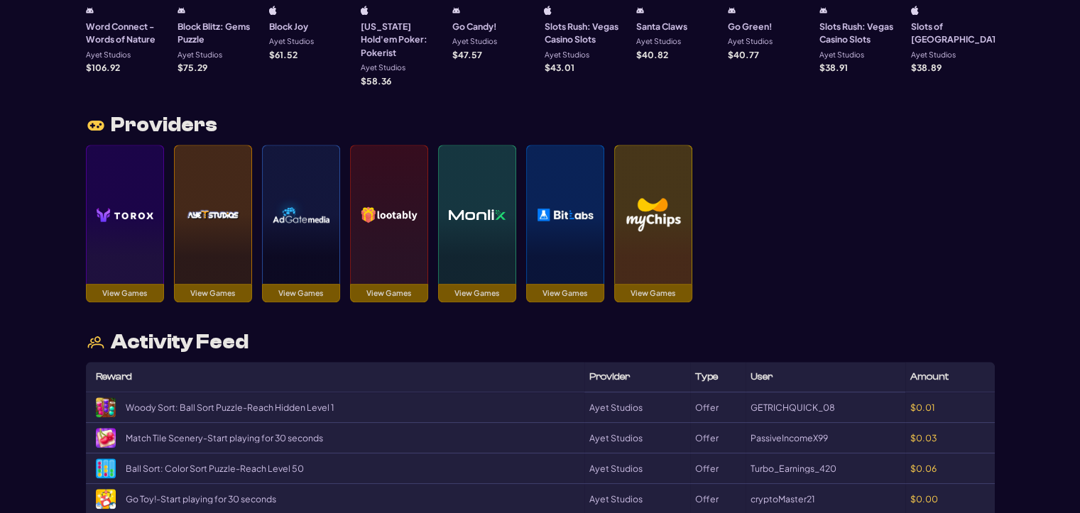
click at [368, 191] on img at bounding box center [389, 214] width 57 height 99
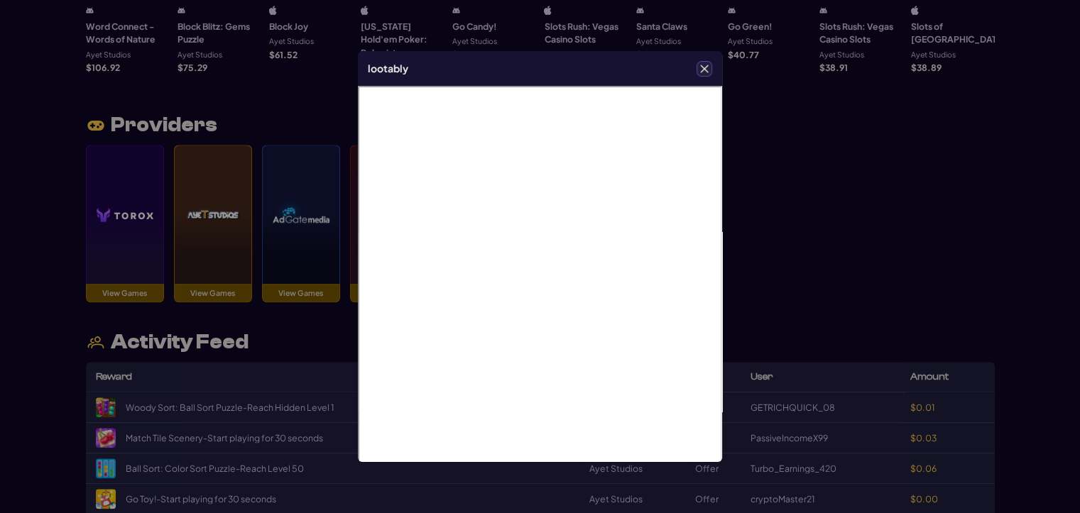
click at [704, 70] on icon "Close" at bounding box center [705, 69] width 8 height 8
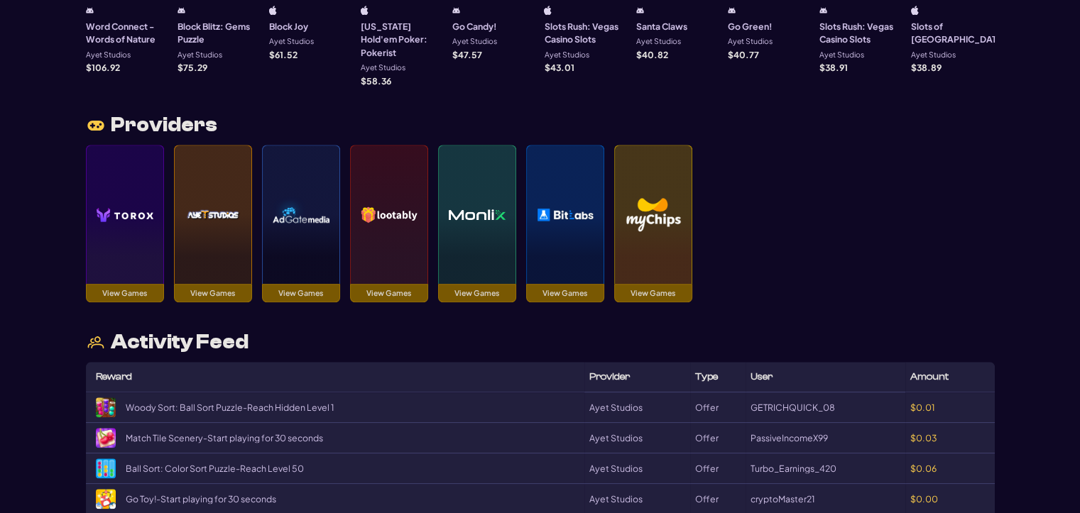
click at [480, 201] on img at bounding box center [477, 214] width 57 height 99
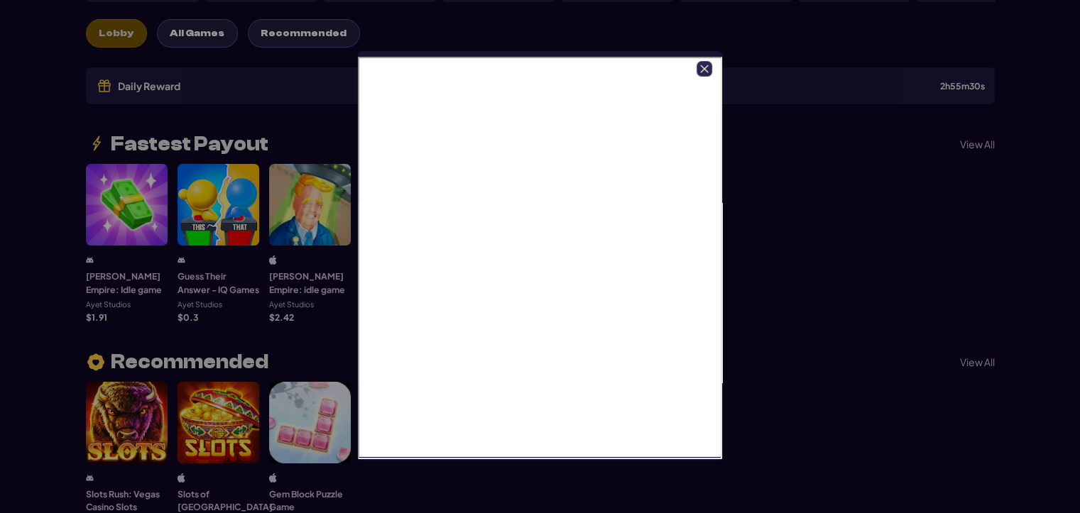
scroll to position [142, 0]
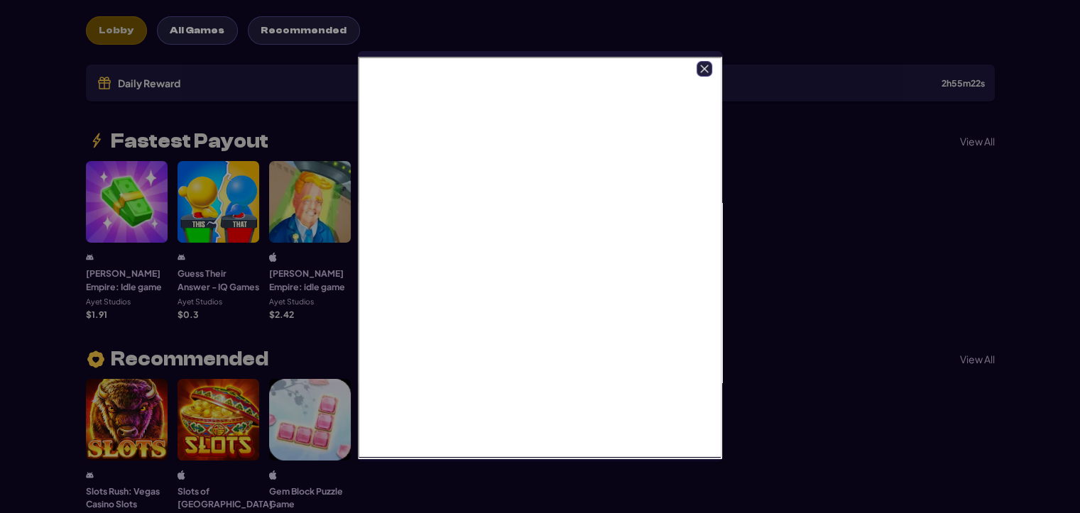
click at [706, 70] on icon "Close" at bounding box center [705, 69] width 8 height 8
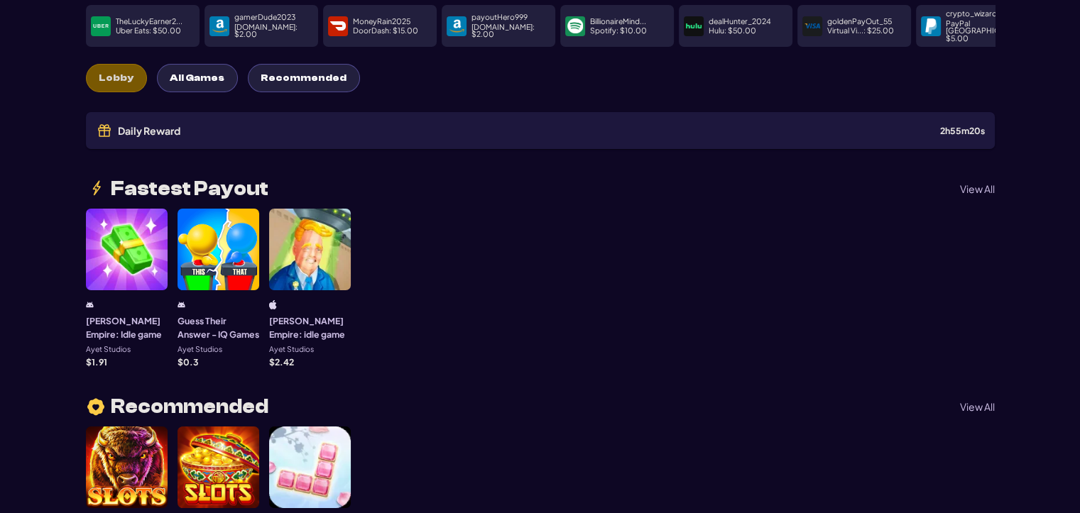
scroll to position [0, 0]
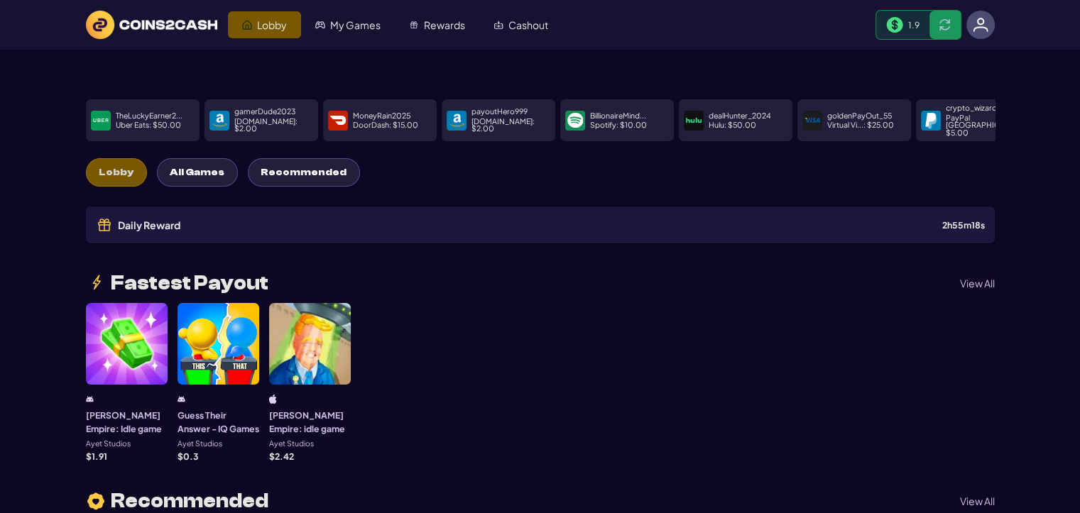
click at [981, 25] on img at bounding box center [981, 25] width 16 height 16
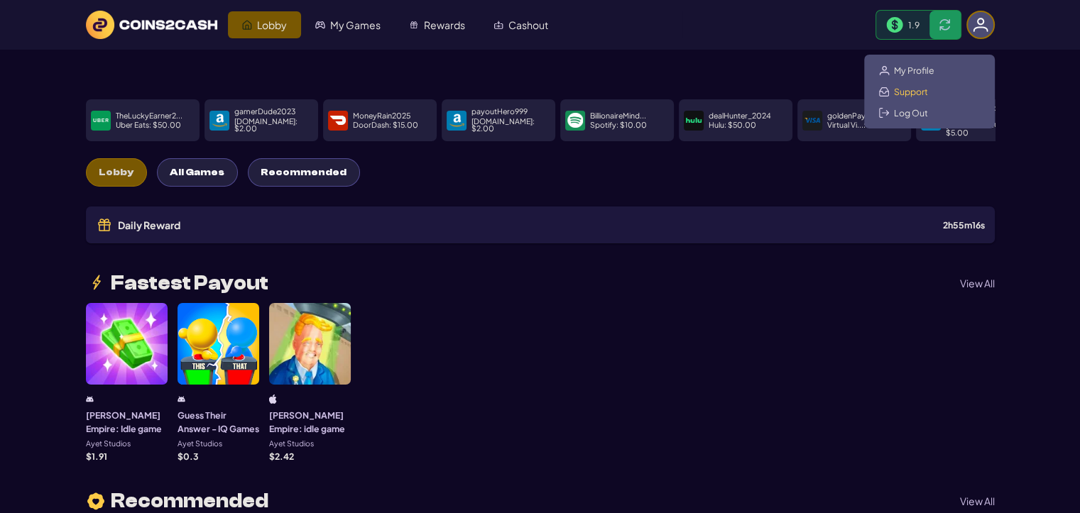
click at [912, 93] on span "Support" at bounding box center [911, 91] width 34 height 11
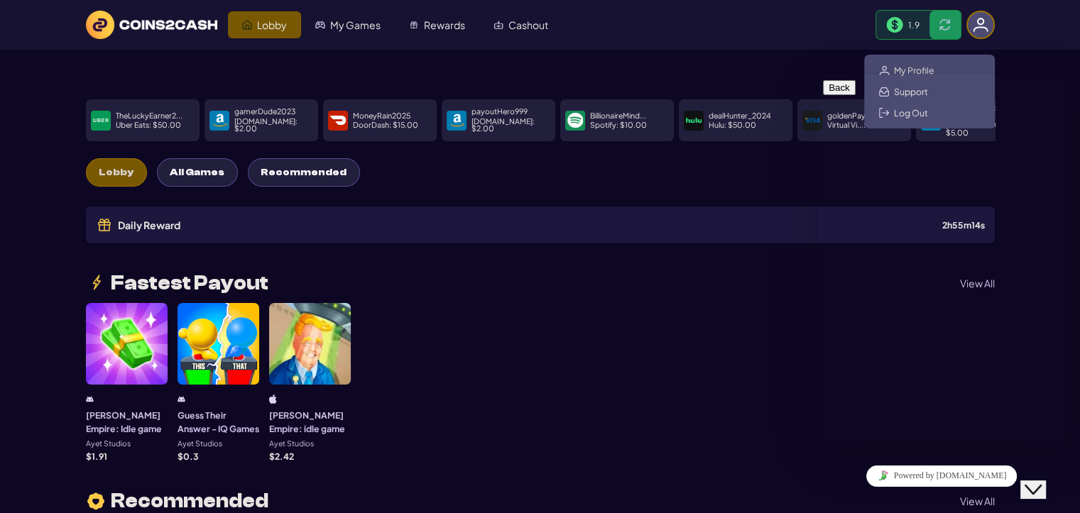
click at [914, 68] on span "My Profile" at bounding box center [914, 70] width 40 height 11
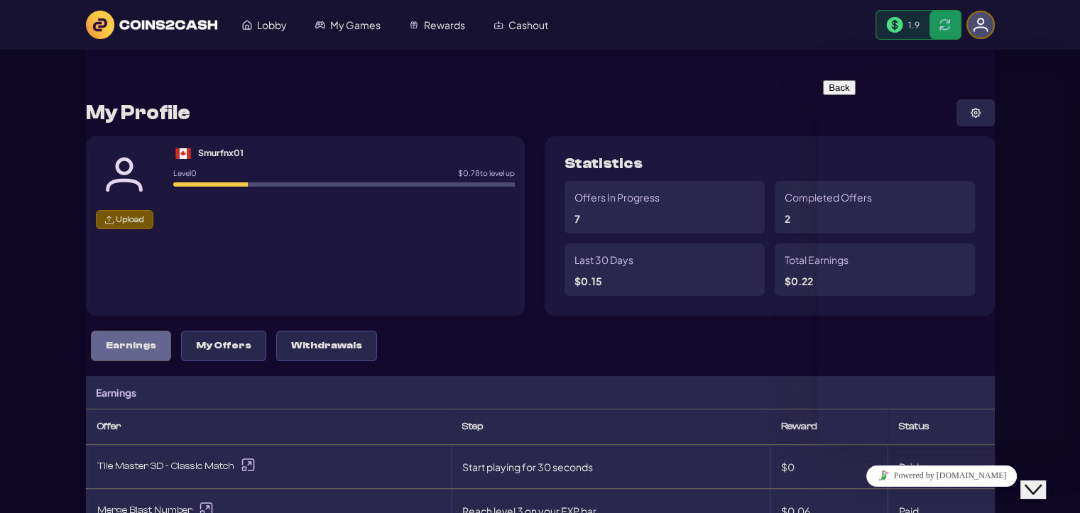
click at [1042, 483] on icon "Close Chat This icon closes the chat window." at bounding box center [1033, 489] width 17 height 17
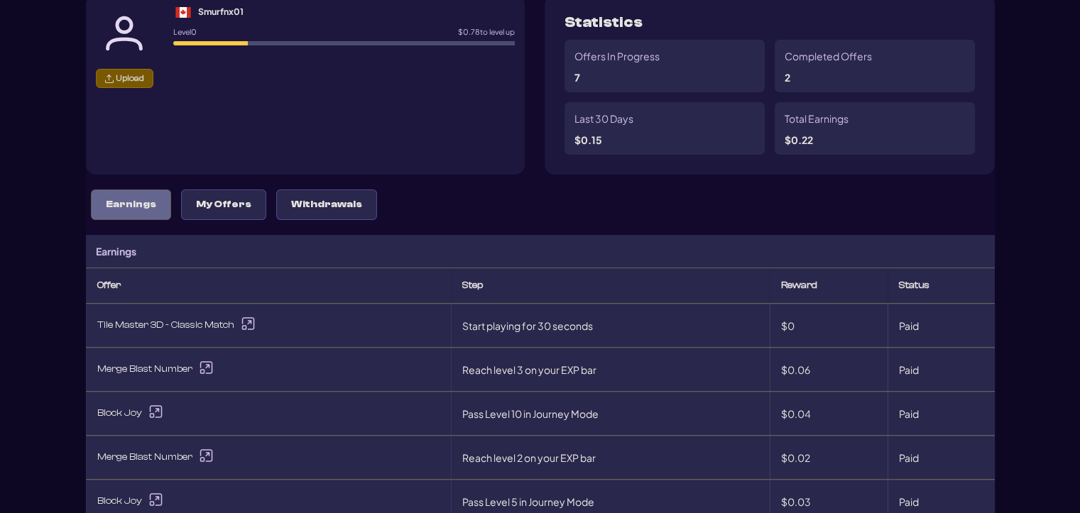
scroll to position [142, 0]
click at [196, 205] on p "My Offers" at bounding box center [223, 204] width 55 height 12
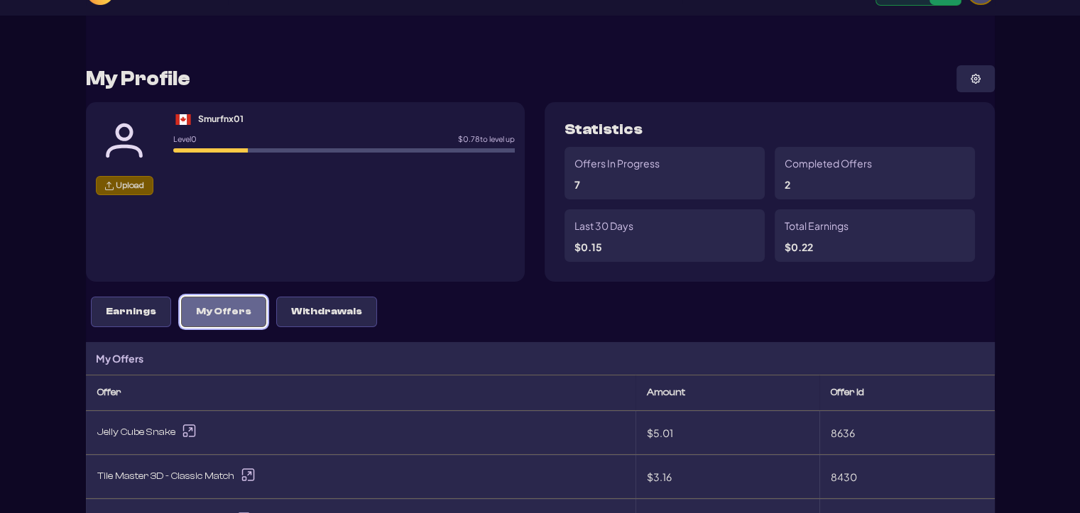
scroll to position [0, 0]
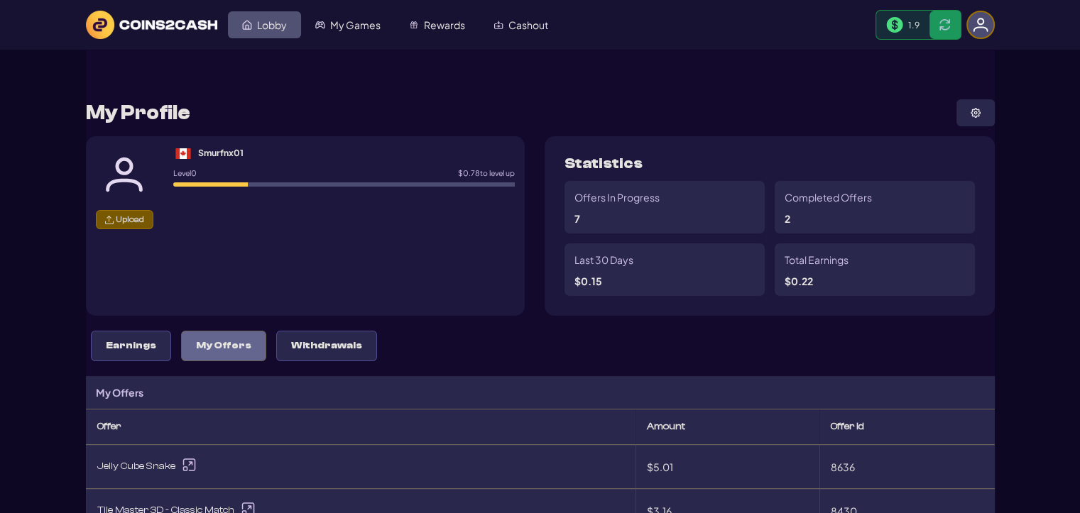
click at [267, 21] on span "Lobby" at bounding box center [272, 25] width 30 height 10
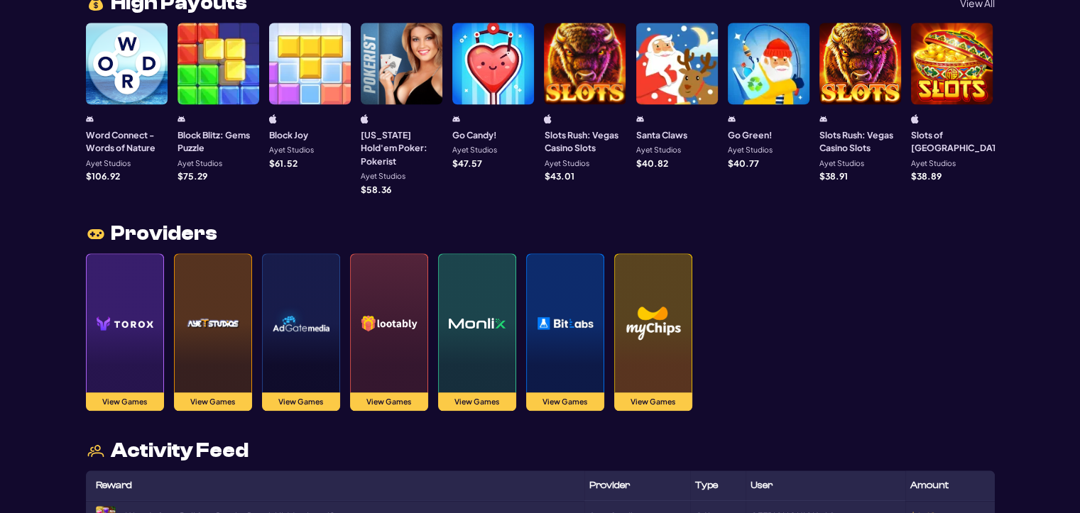
scroll to position [1358, 0]
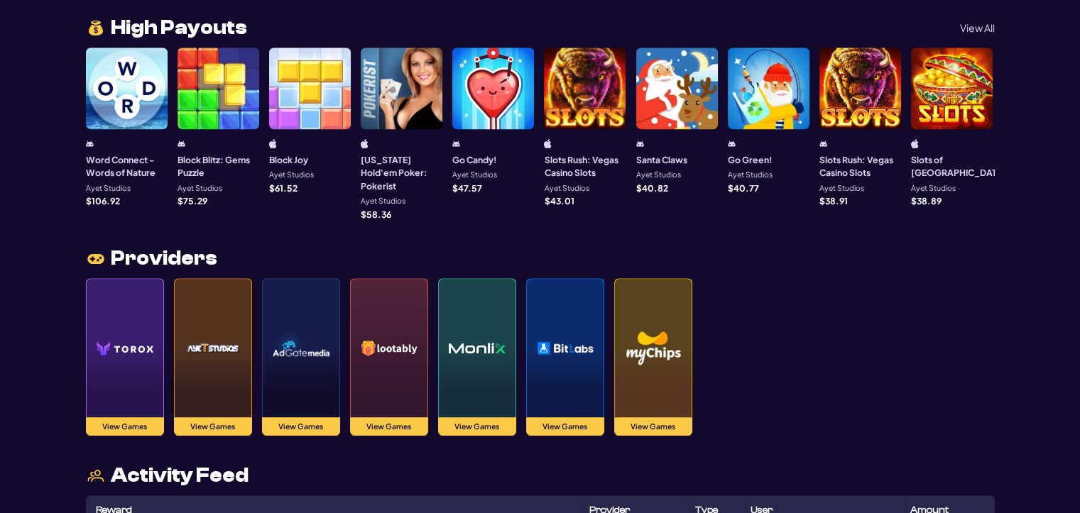
click at [462, 336] on img at bounding box center [477, 347] width 57 height 99
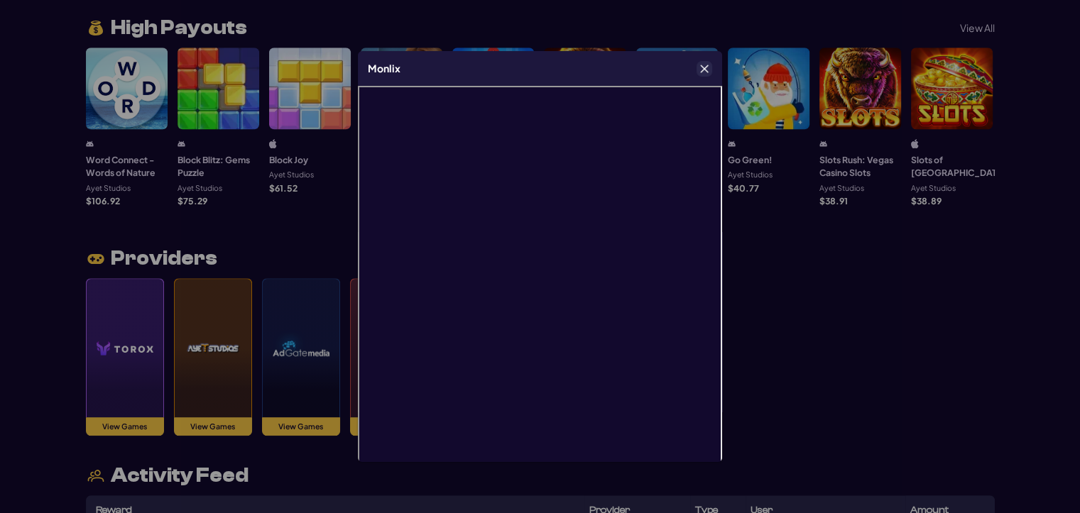
scroll to position [29, 0]
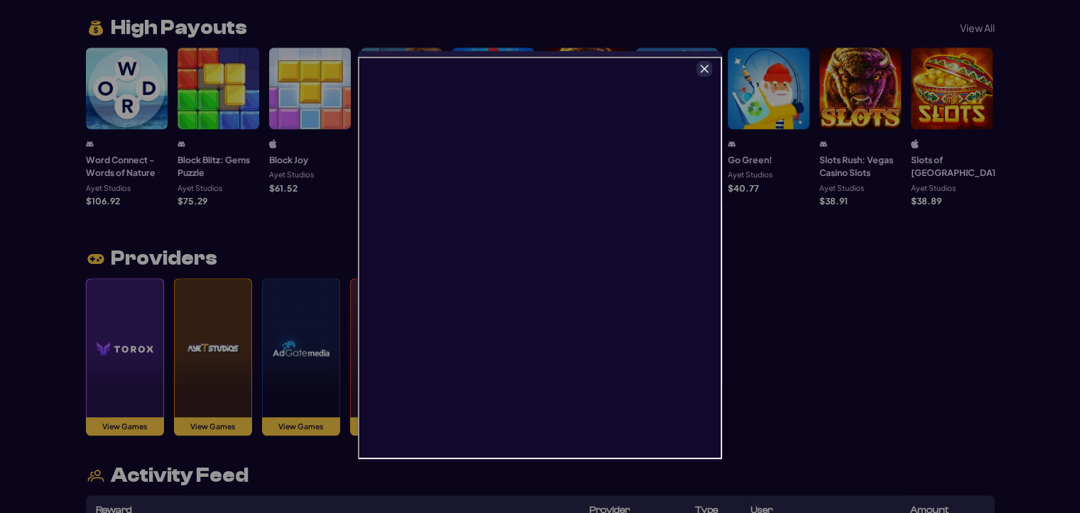
click at [704, 68] on icon "Close" at bounding box center [705, 69] width 8 height 8
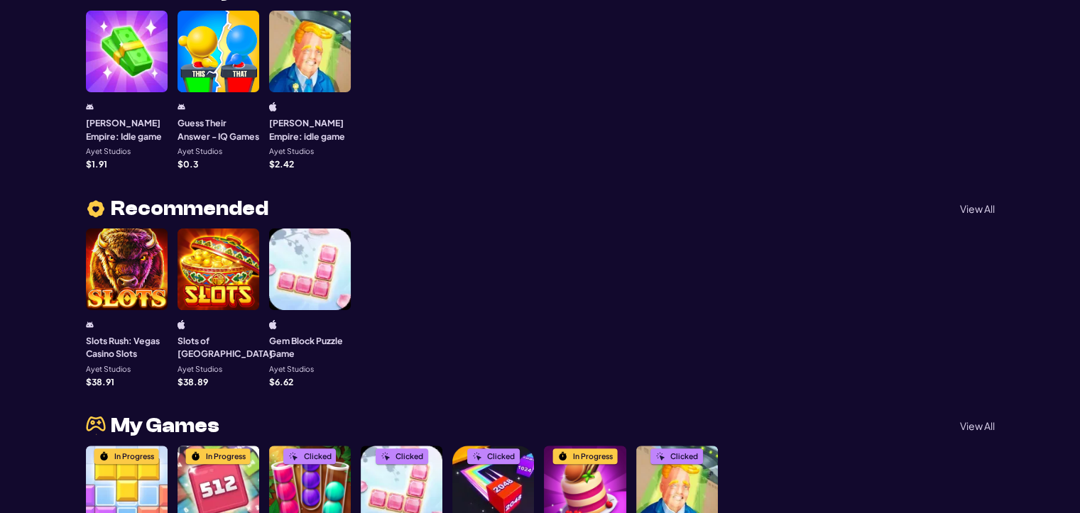
scroll to position [0, 0]
